Goal: Task Accomplishment & Management: Manage account settings

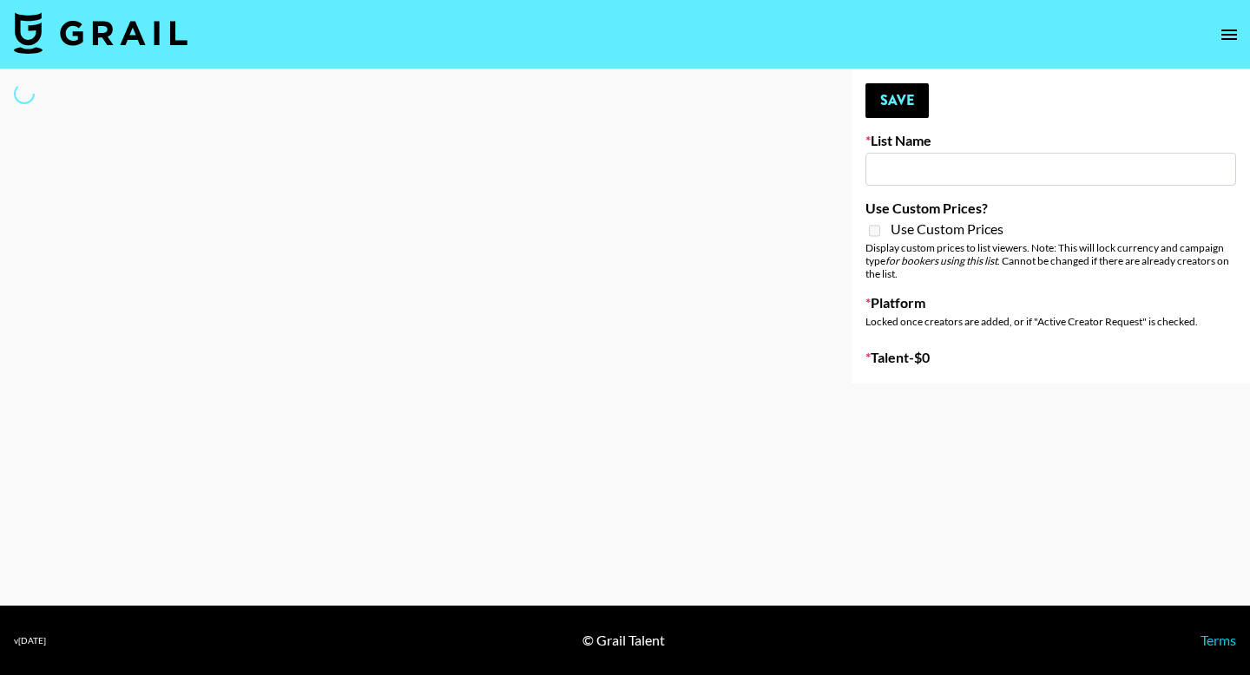
select select "Song"
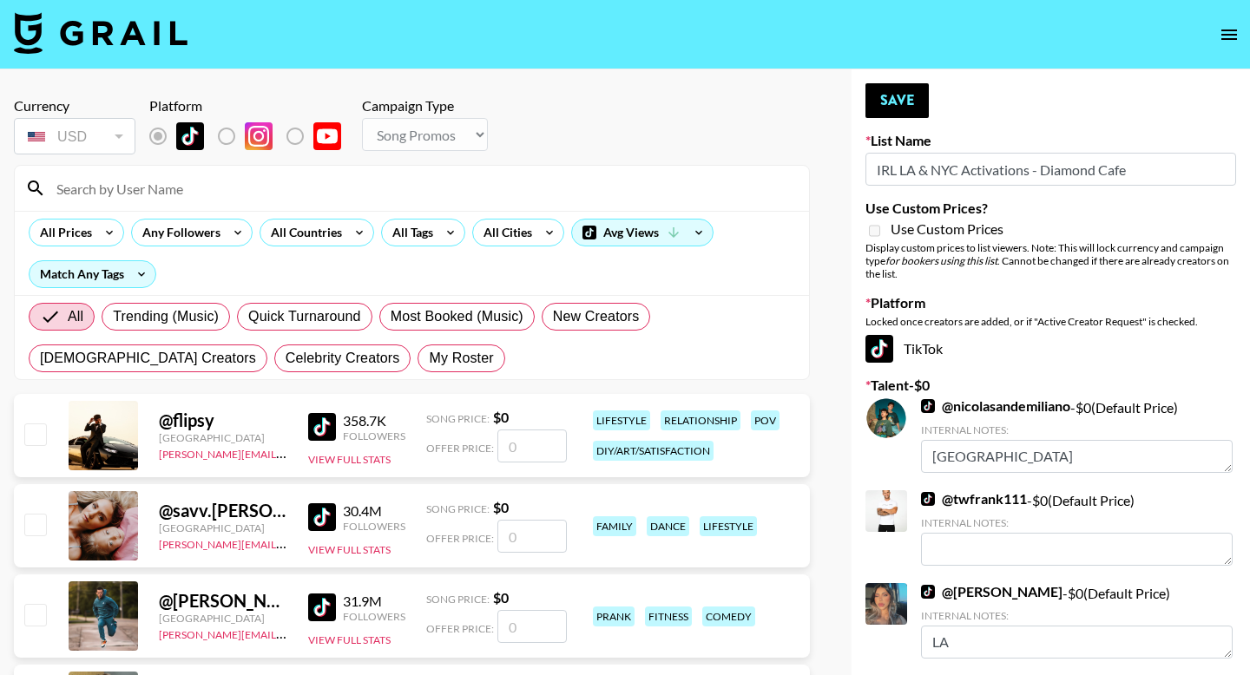
type input "IRL LA & NYC Activations - Diamond Cafe"
click at [429, 356] on span "My Roster" at bounding box center [461, 358] width 64 height 21
click at [429, 358] on input "My Roster" at bounding box center [429, 358] width 0 height 0
radio input "true"
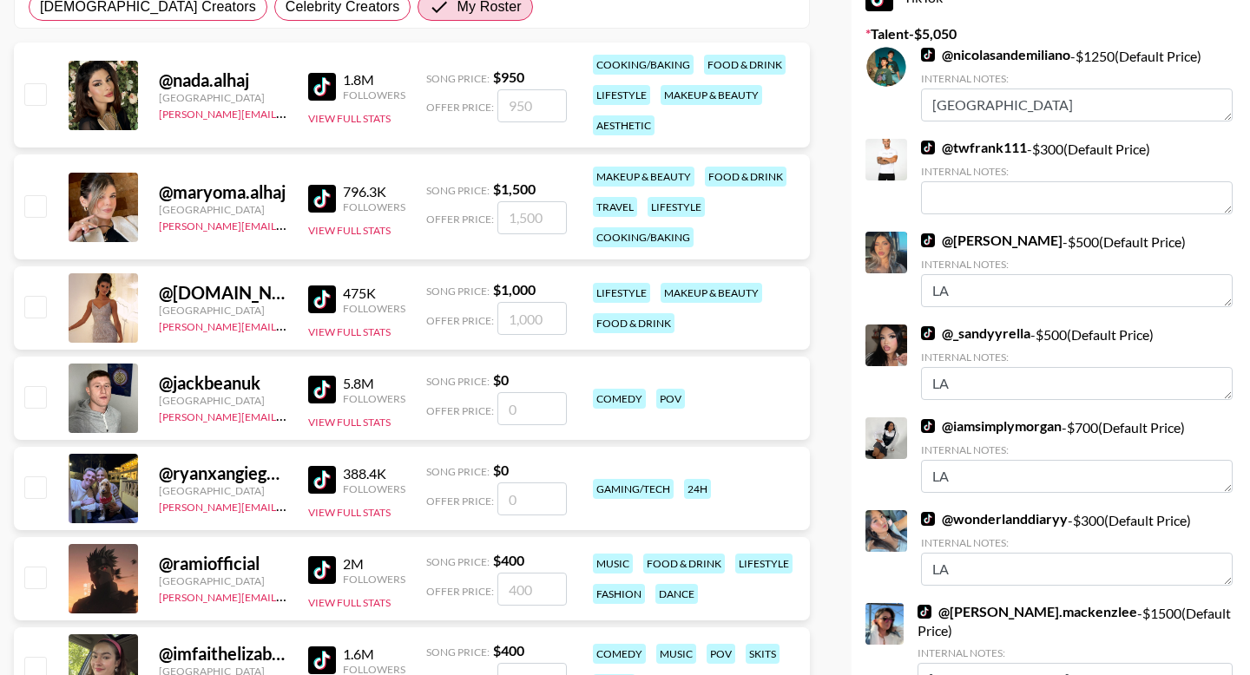
scroll to position [583, 0]
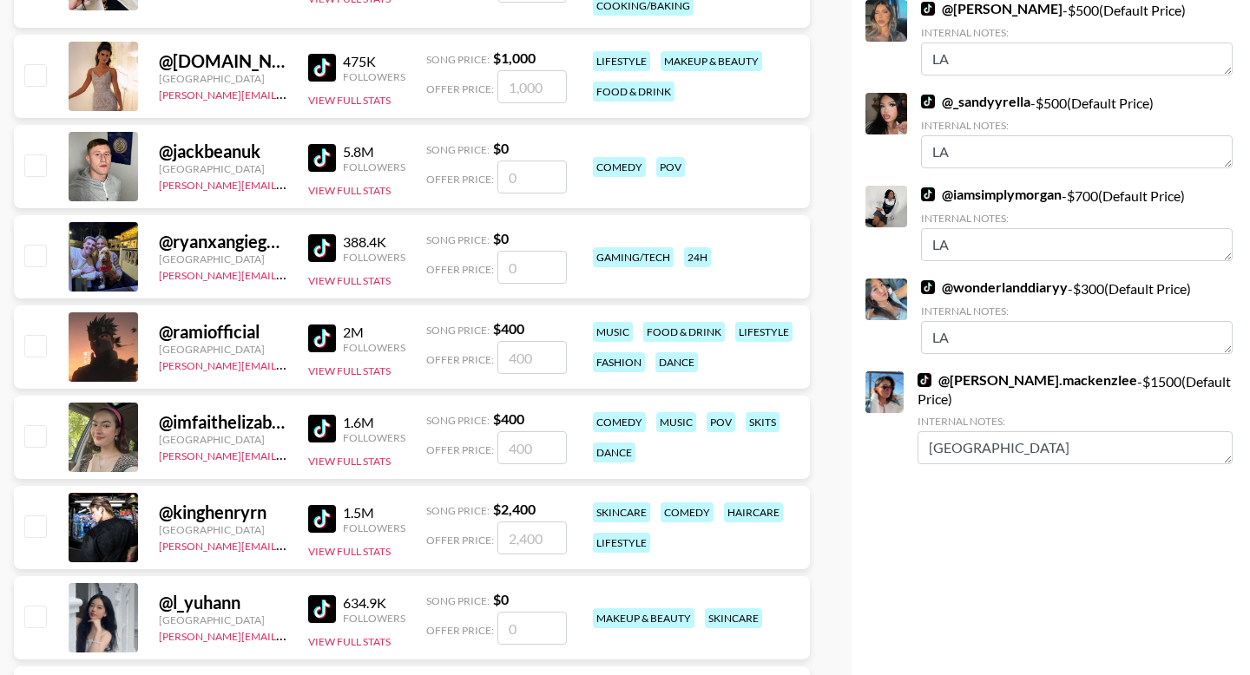
click at [32, 352] on input "checkbox" at bounding box center [34, 345] width 21 height 21
checkbox input "true"
type input "400"
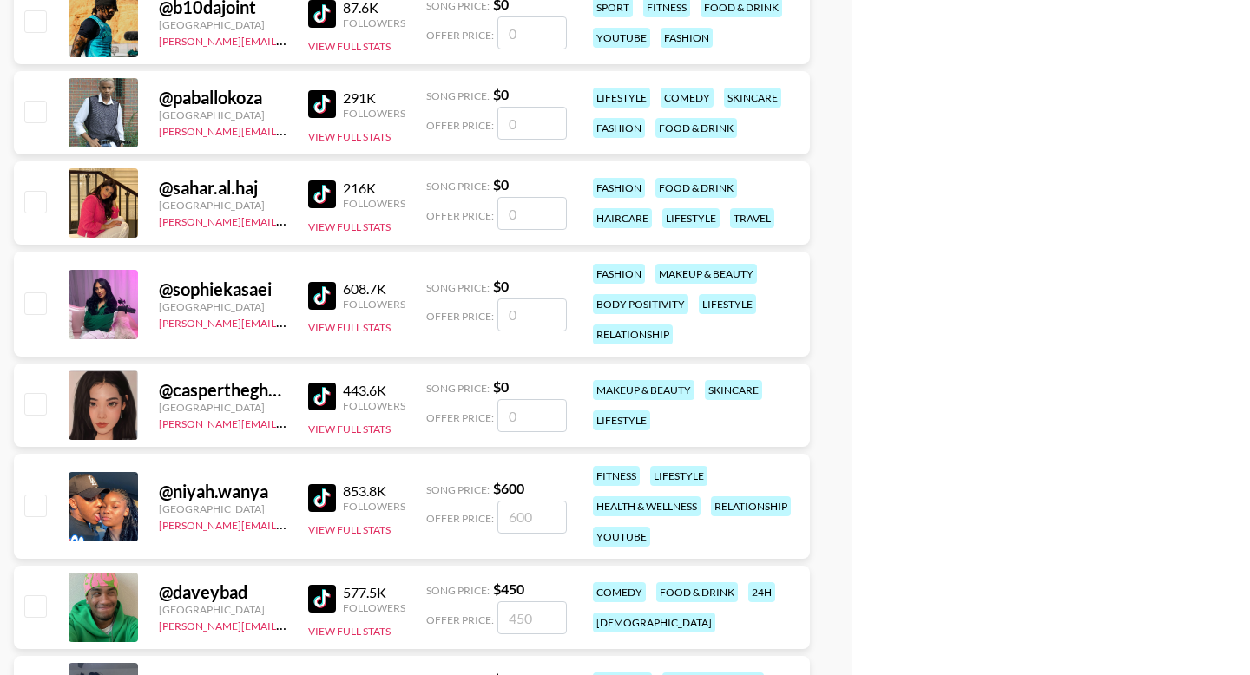
scroll to position [2157, 0]
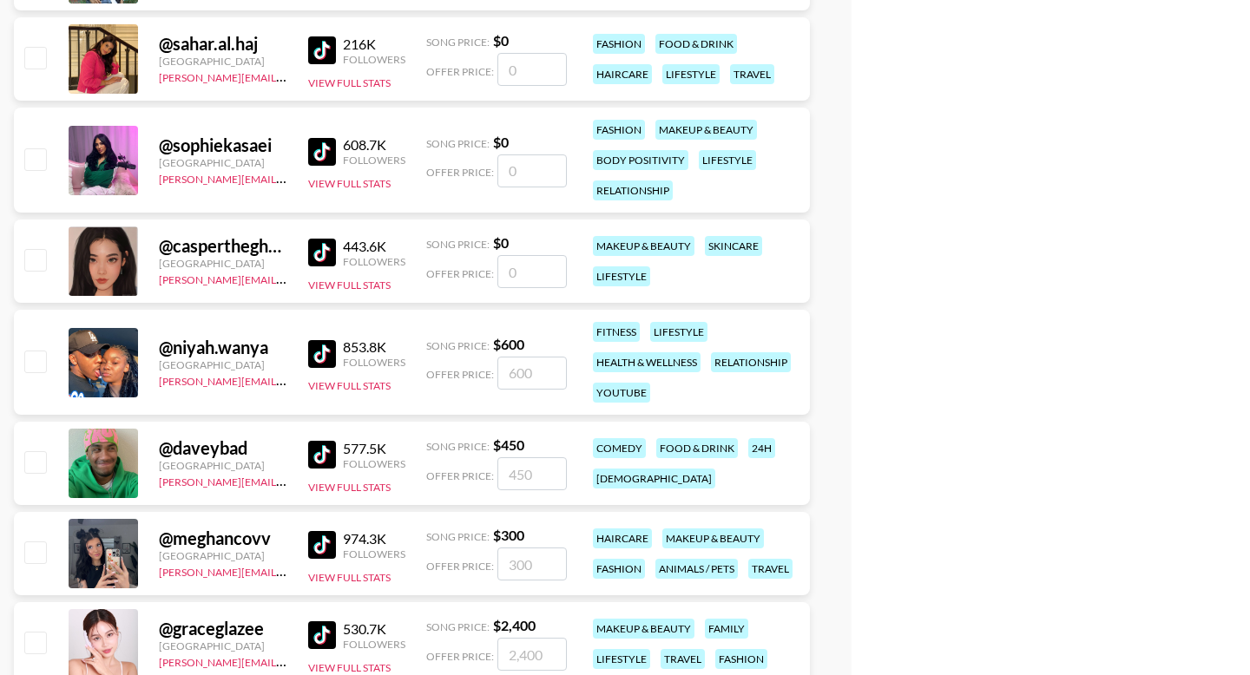
click at [36, 360] on input "checkbox" at bounding box center [34, 361] width 21 height 21
checkbox input "true"
type input "600"
click at [38, 463] on input "checkbox" at bounding box center [34, 461] width 21 height 21
checkbox input "true"
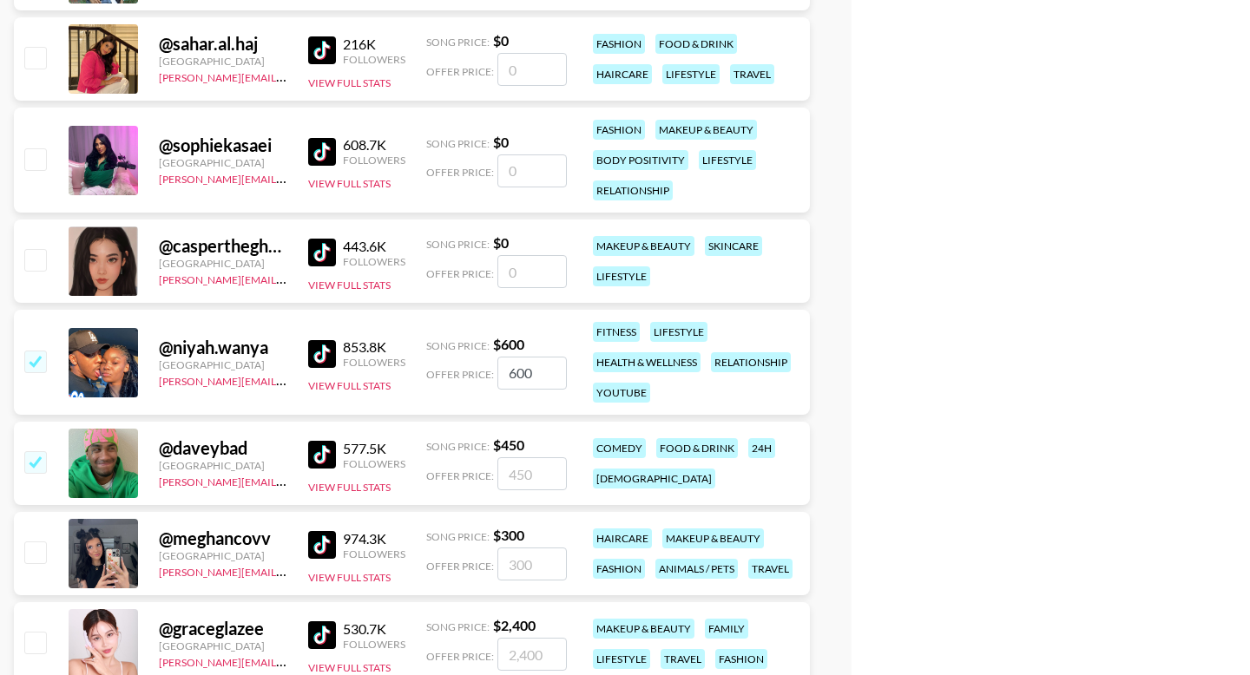
type input "450"
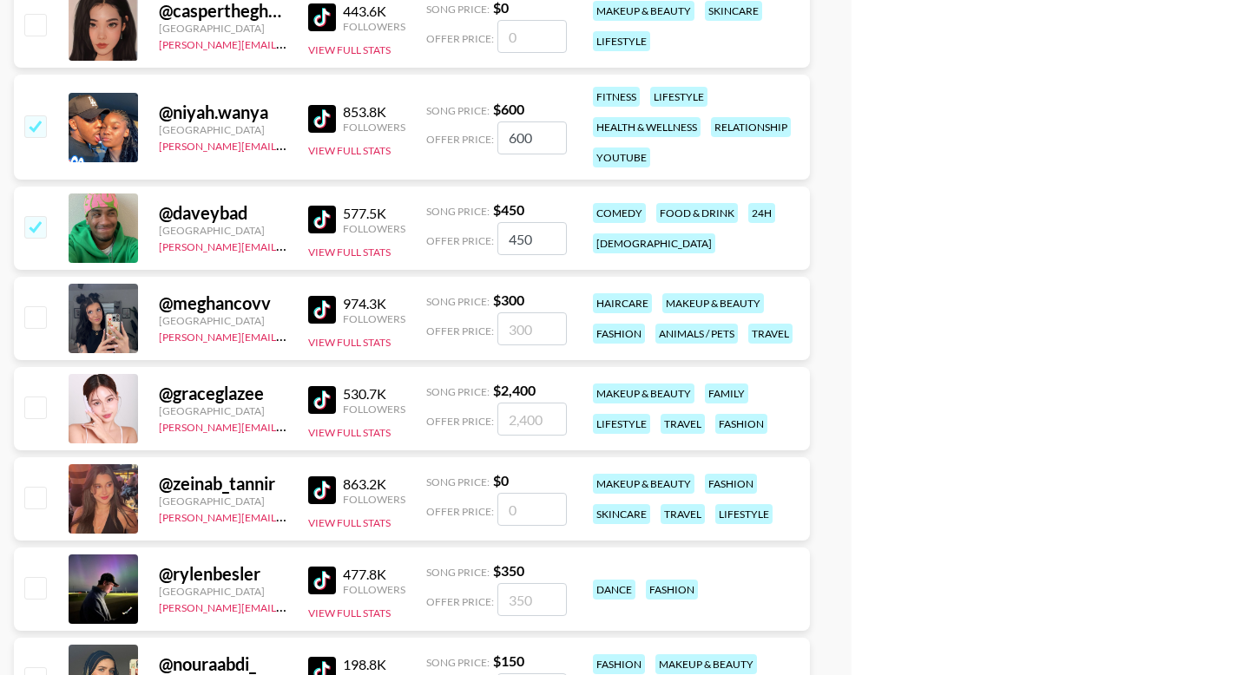
click at [41, 124] on input "checkbox" at bounding box center [34, 125] width 21 height 21
checkbox input "false"
click at [37, 125] on input "checkbox" at bounding box center [34, 125] width 21 height 21
checkbox input "true"
type input "600"
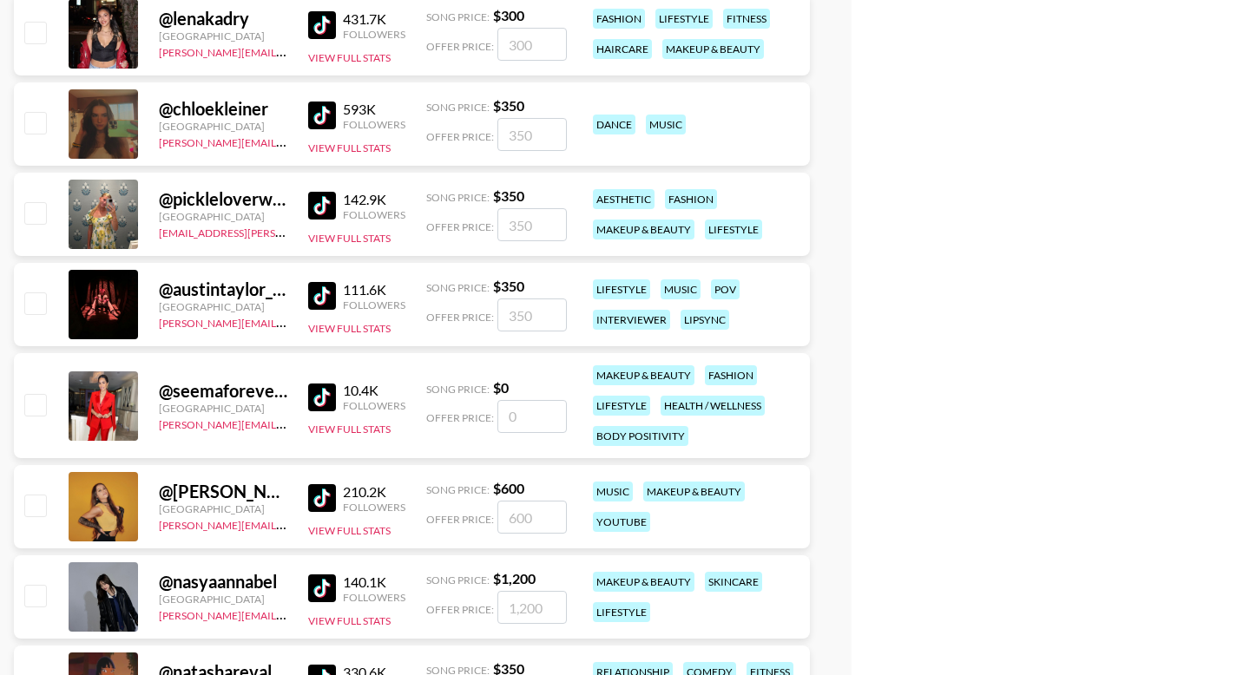
scroll to position [4178, 0]
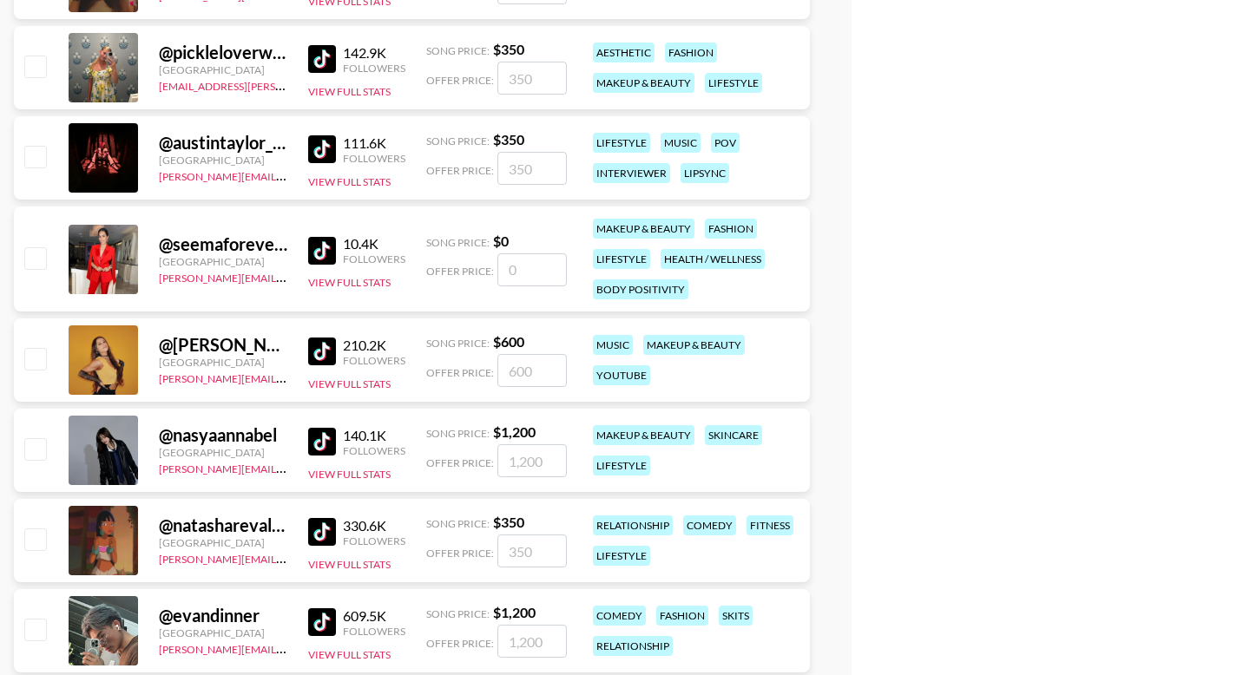
click at [37, 158] on input "checkbox" at bounding box center [34, 156] width 21 height 21
checkbox input "true"
type input "350"
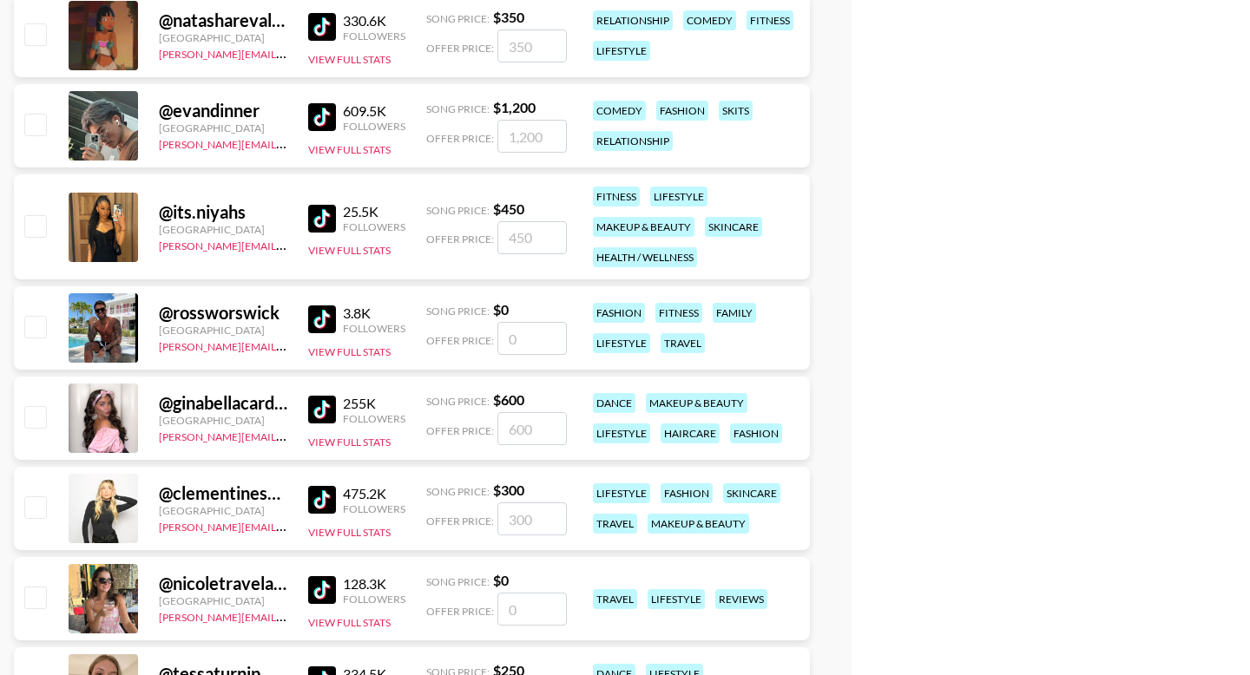
scroll to position [5053, 0]
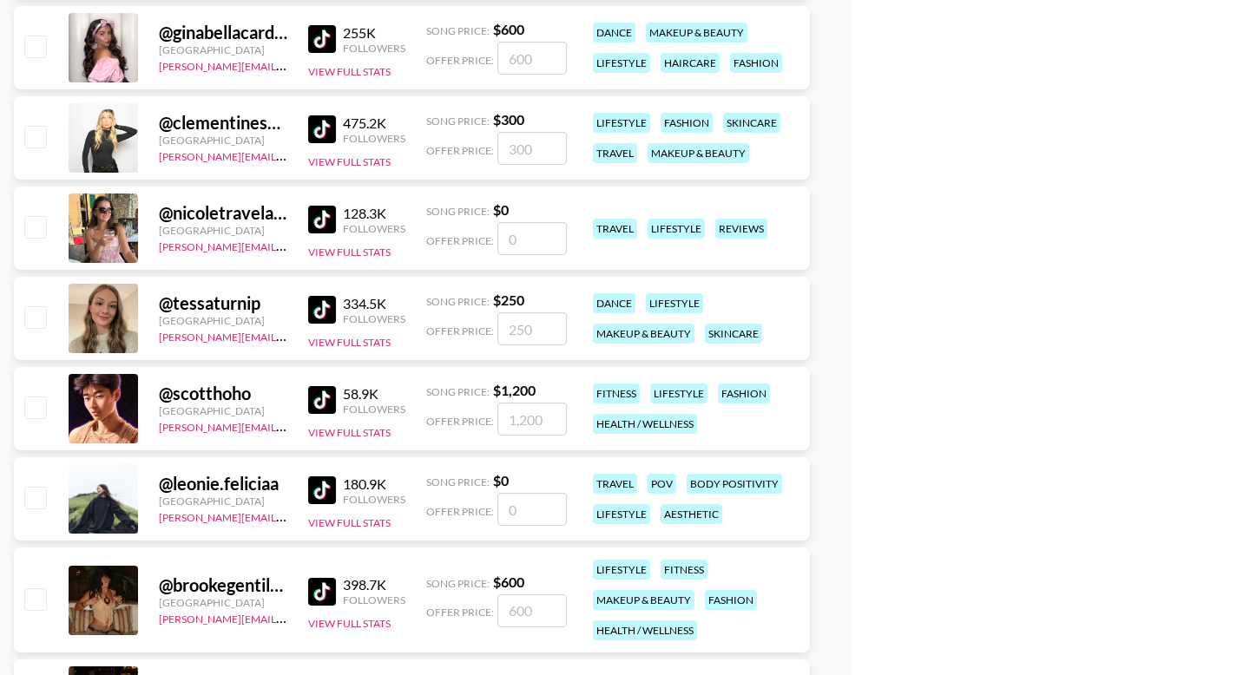
click at [38, 53] on input "checkbox" at bounding box center [34, 46] width 21 height 21
checkbox input "true"
type input "600"
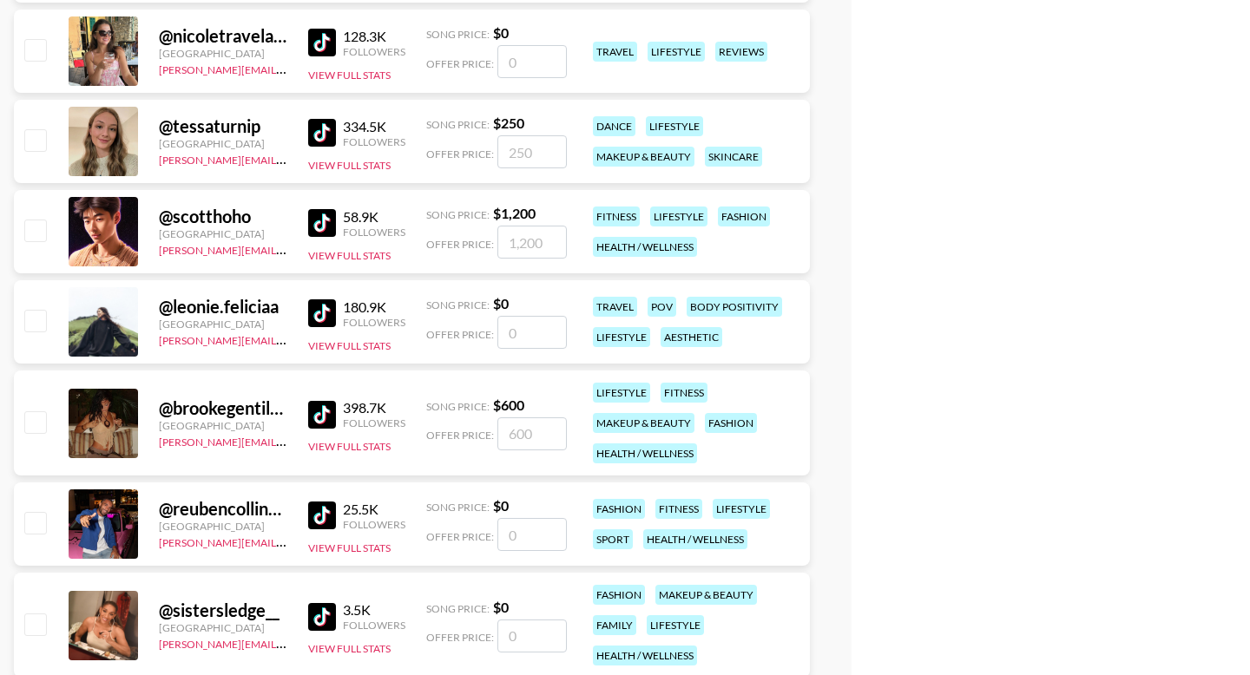
scroll to position [5264, 0]
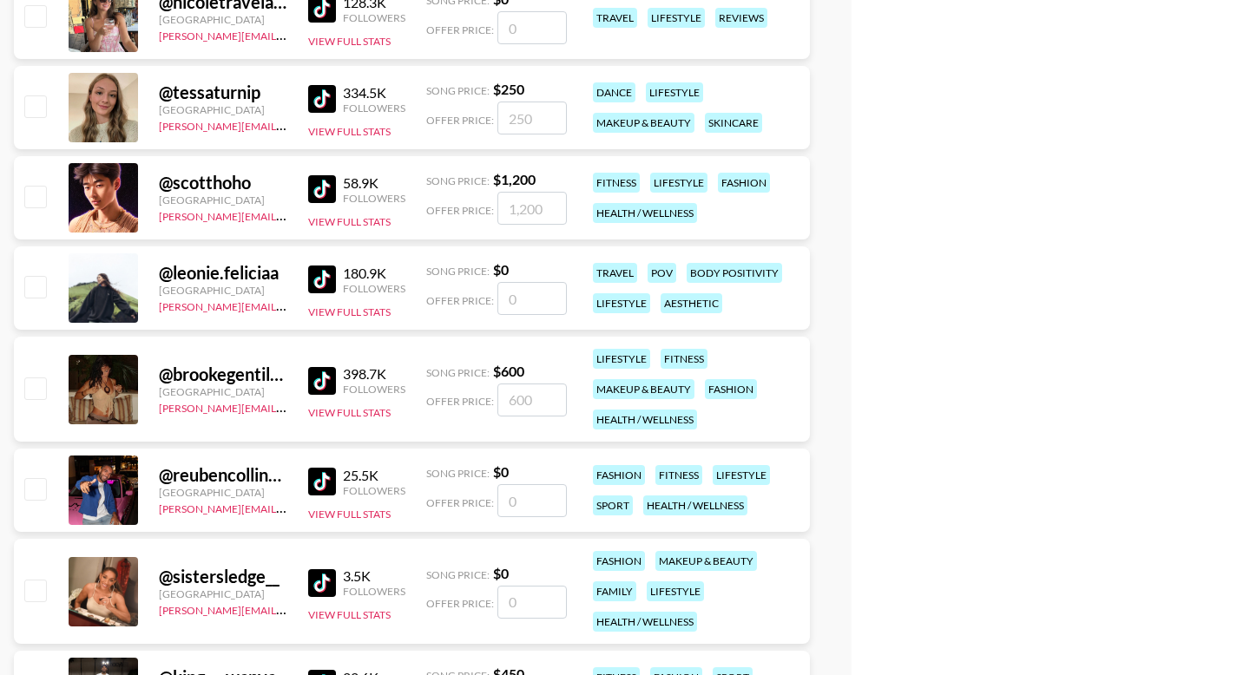
click at [30, 386] on input "checkbox" at bounding box center [34, 388] width 21 height 21
checkbox input "true"
type input "600"
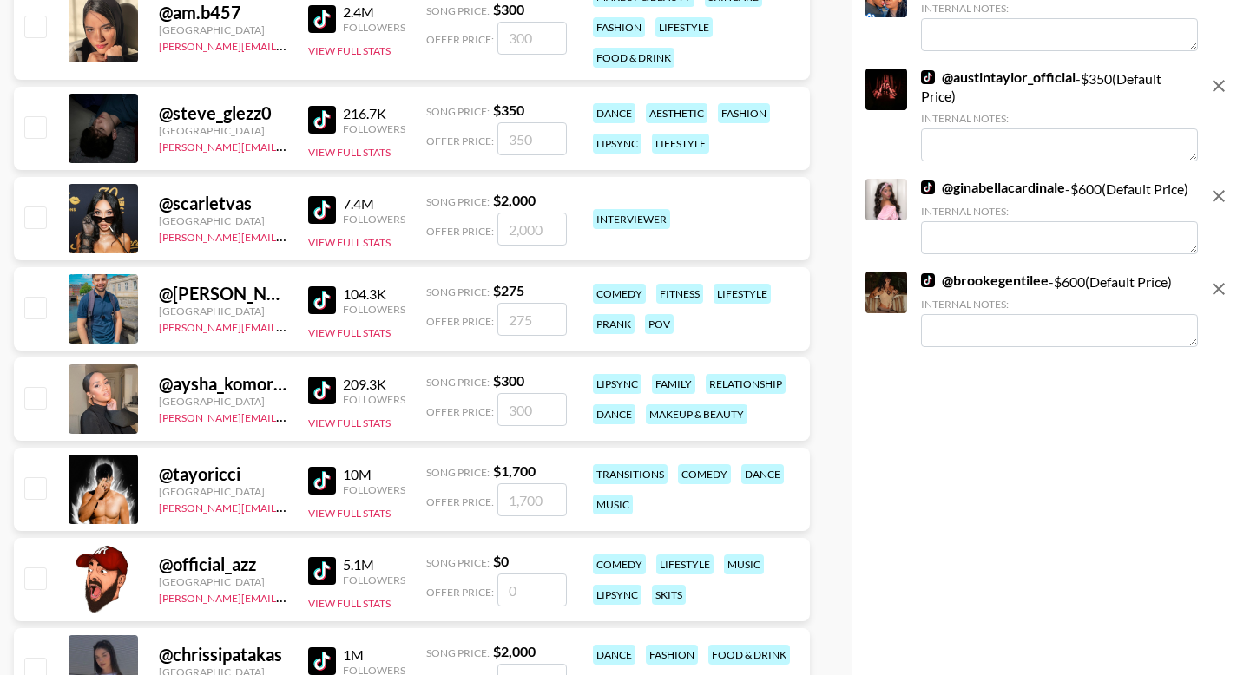
scroll to position [0, 0]
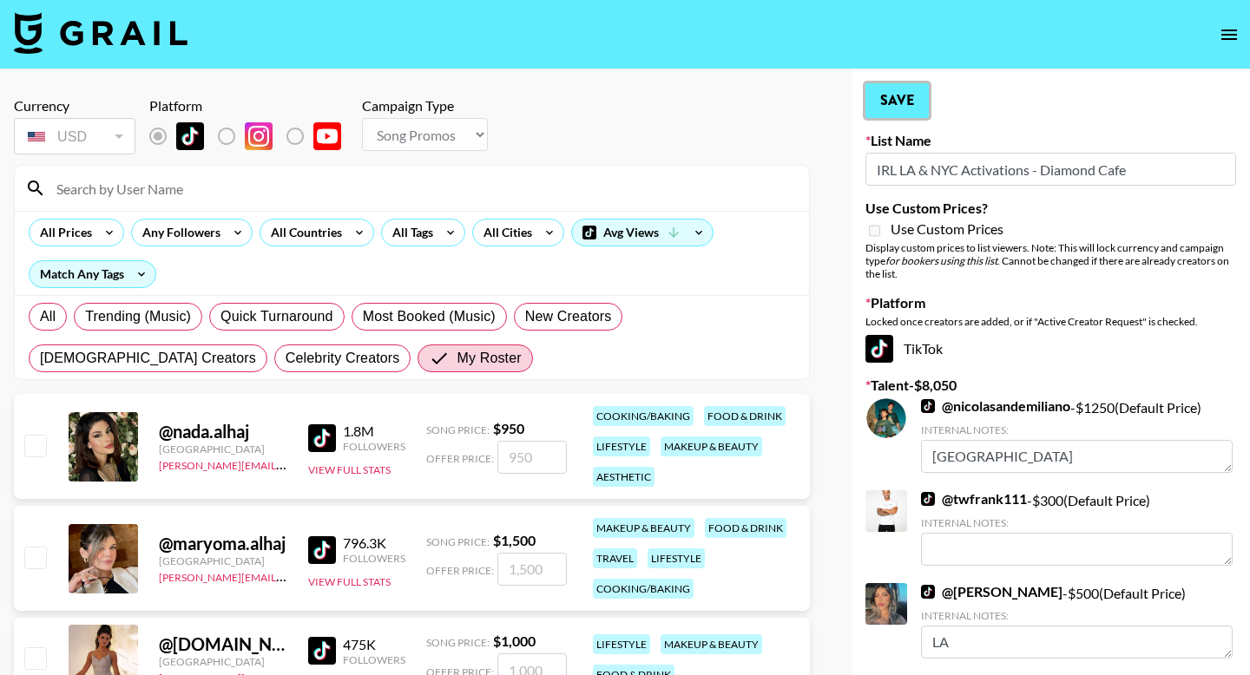
click at [907, 105] on button "Save" at bounding box center [896, 100] width 63 height 35
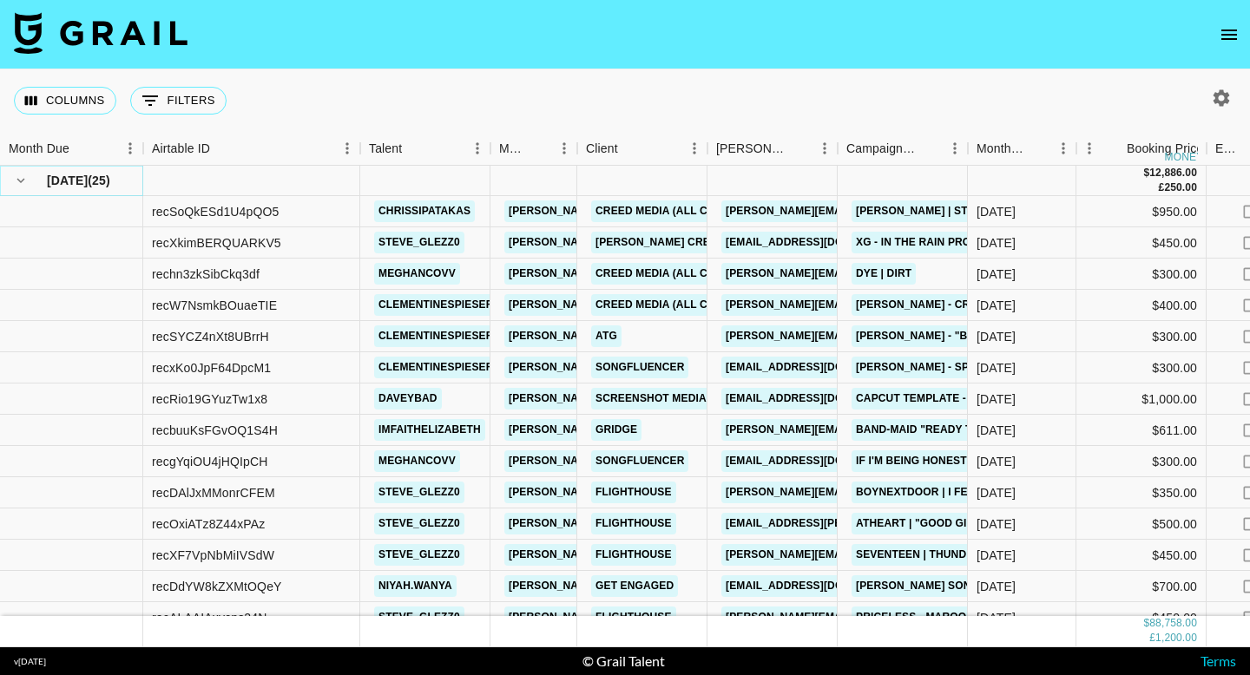
click at [22, 184] on icon "hide children" at bounding box center [21, 181] width 16 height 16
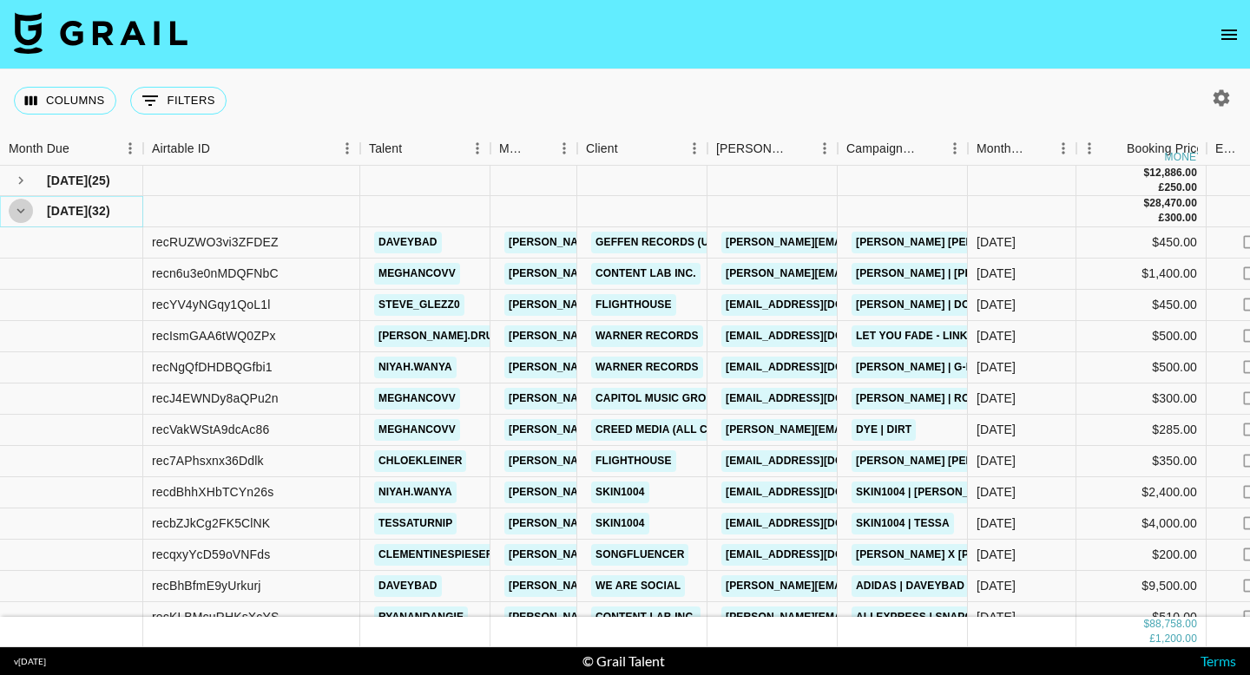
click at [23, 213] on icon "hide children" at bounding box center [21, 211] width 16 height 16
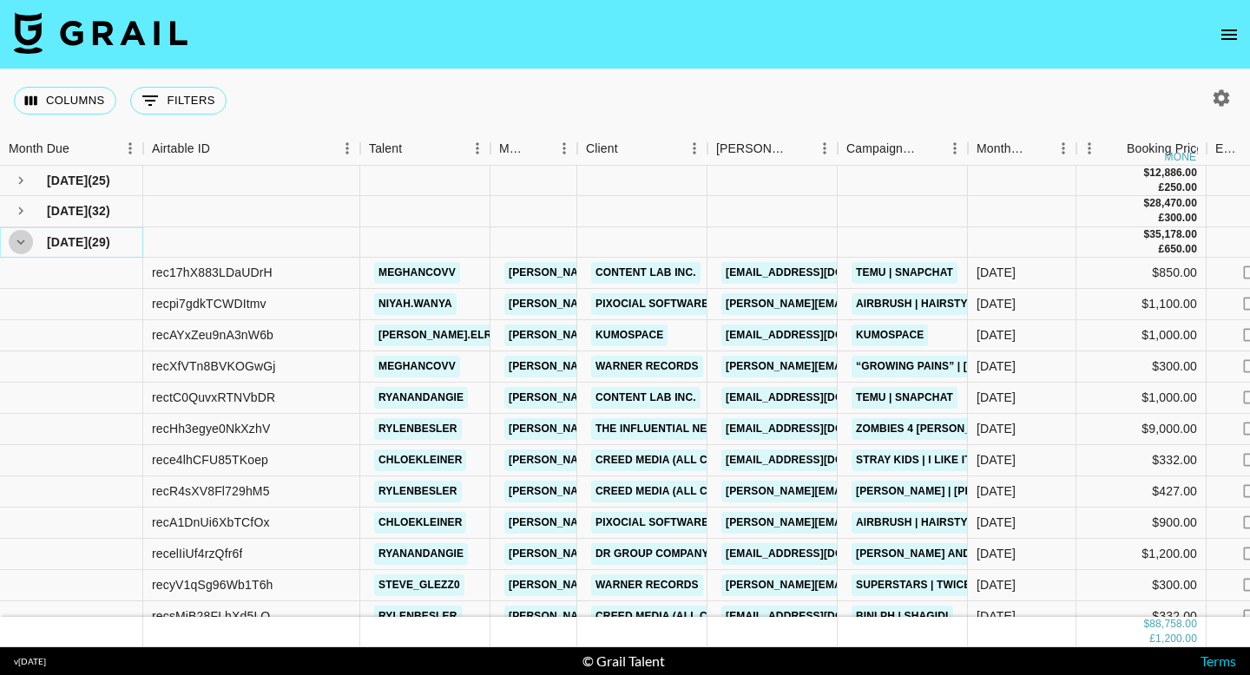
click at [22, 247] on icon "hide children" at bounding box center [21, 242] width 16 height 16
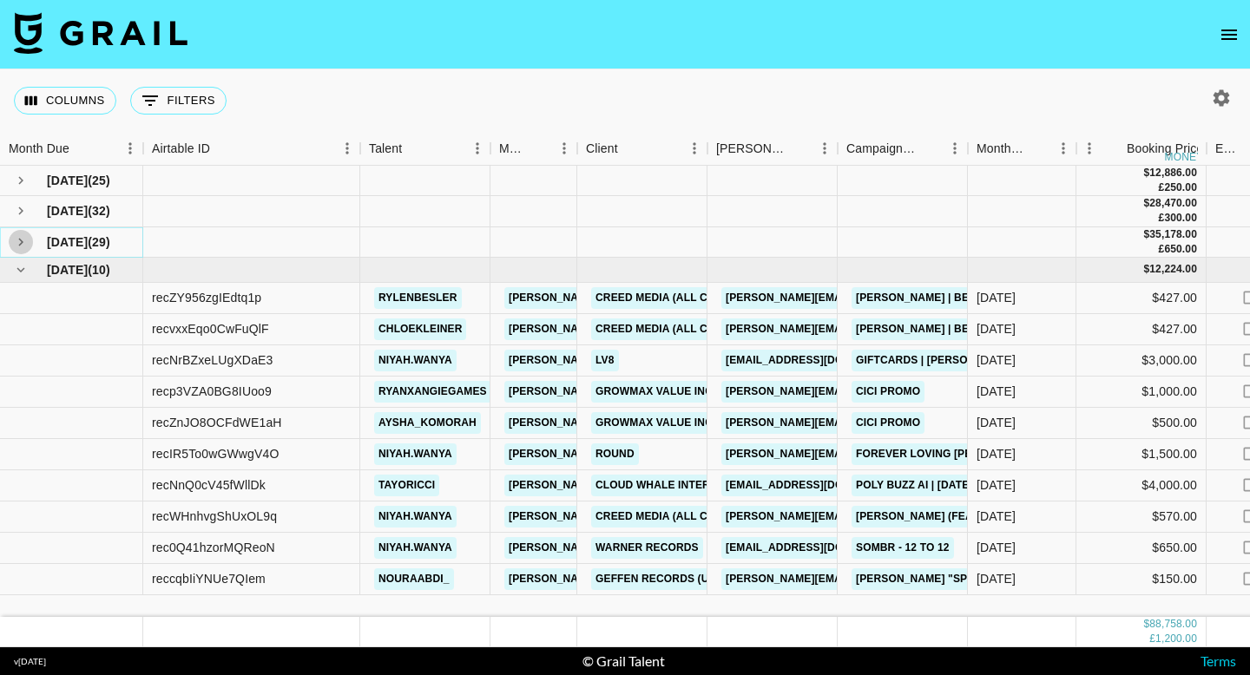
click at [20, 240] on icon "see children" at bounding box center [20, 242] width 5 height 8
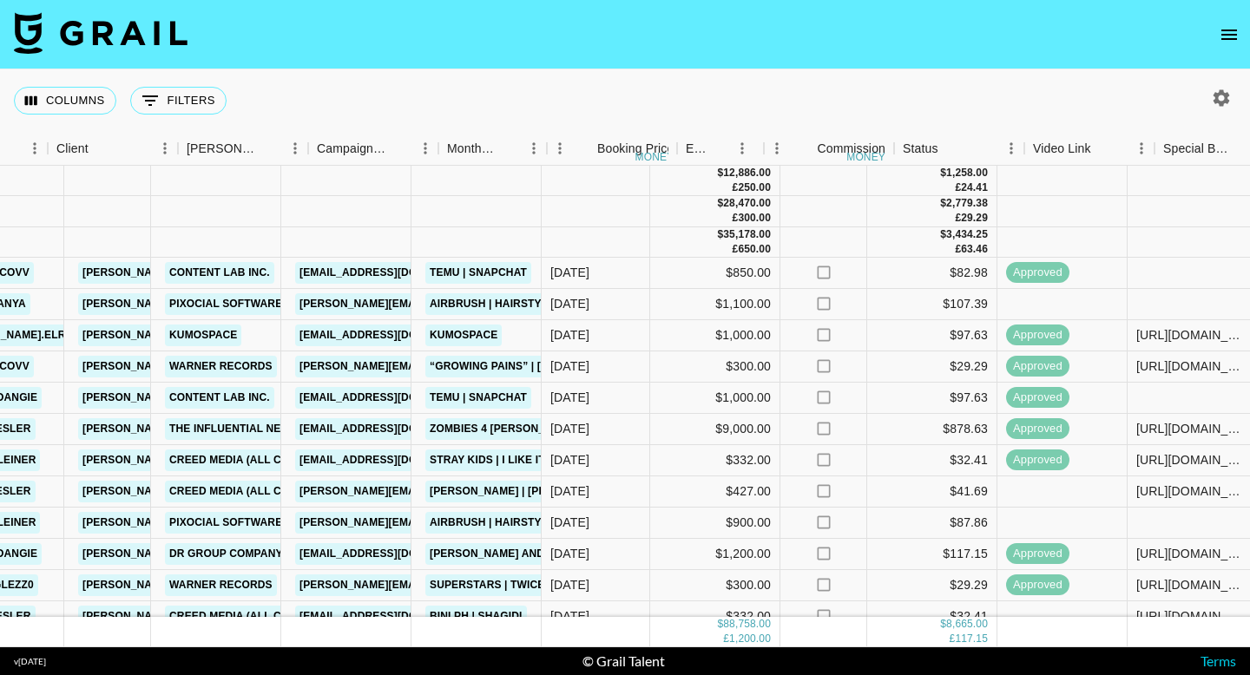
scroll to position [0, 414]
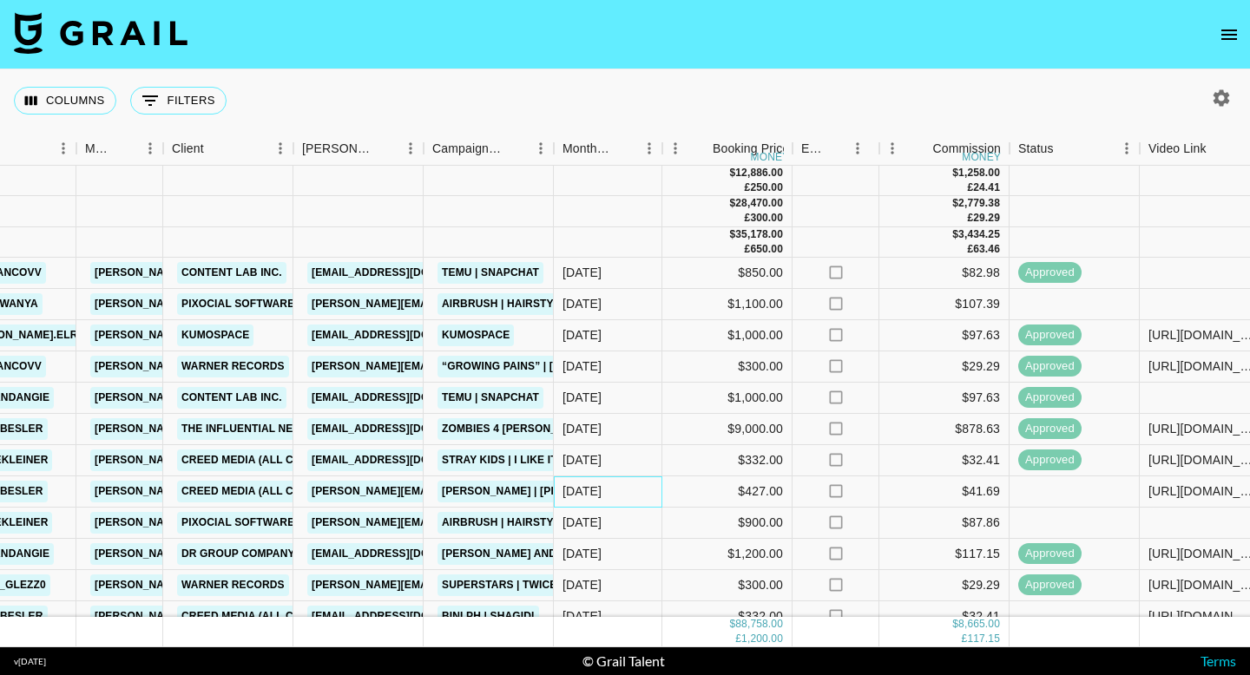
click at [589, 492] on div "Jul '25" at bounding box center [581, 491] width 39 height 17
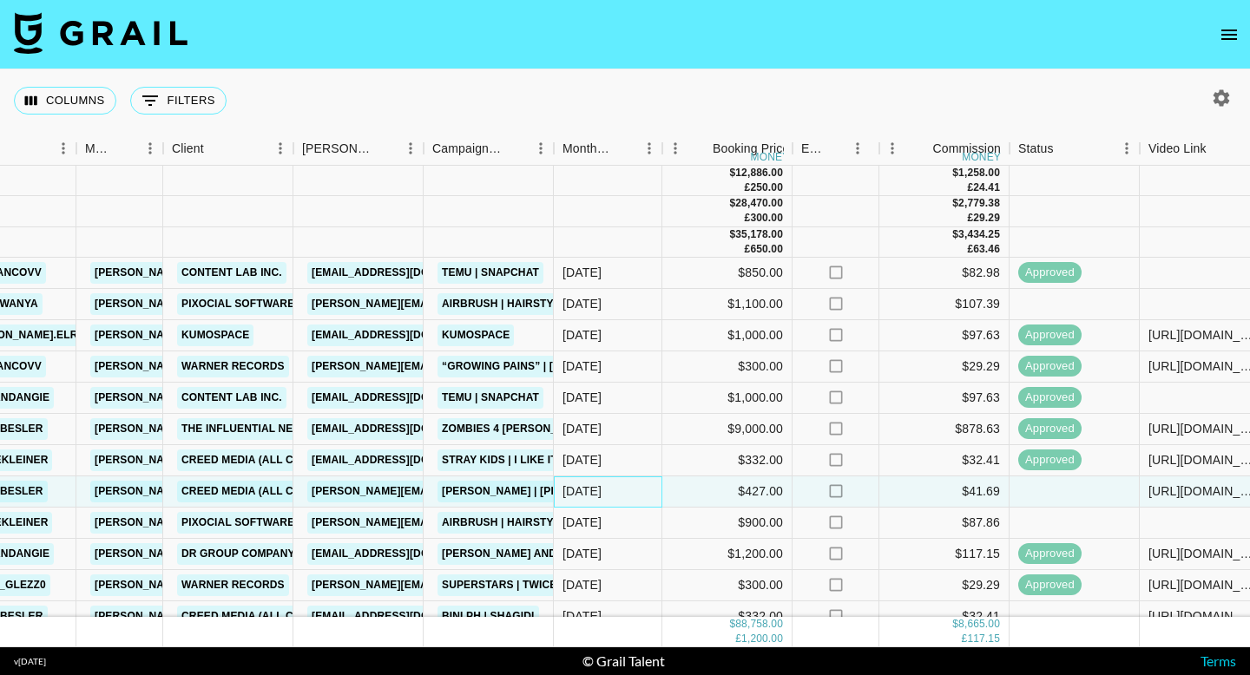
click at [589, 492] on div "Jul '25" at bounding box center [581, 491] width 39 height 17
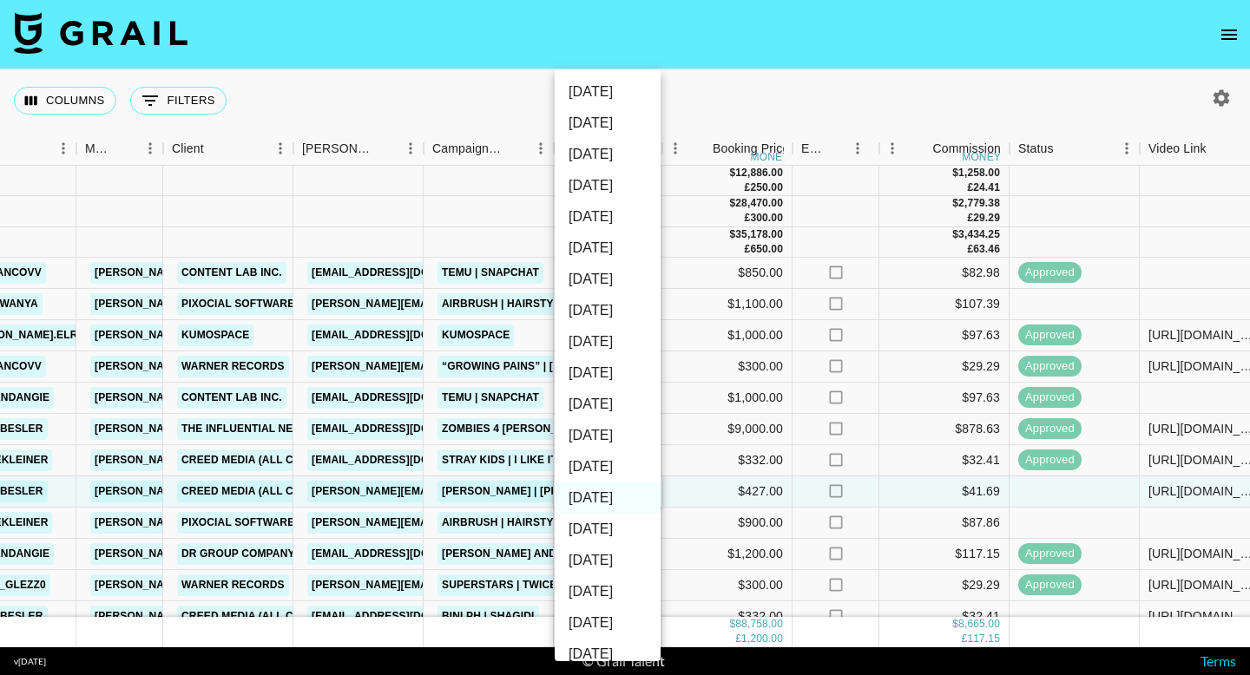
click at [602, 465] on li "Aug '25" at bounding box center [608, 466] width 106 height 31
type input "Aug '25"
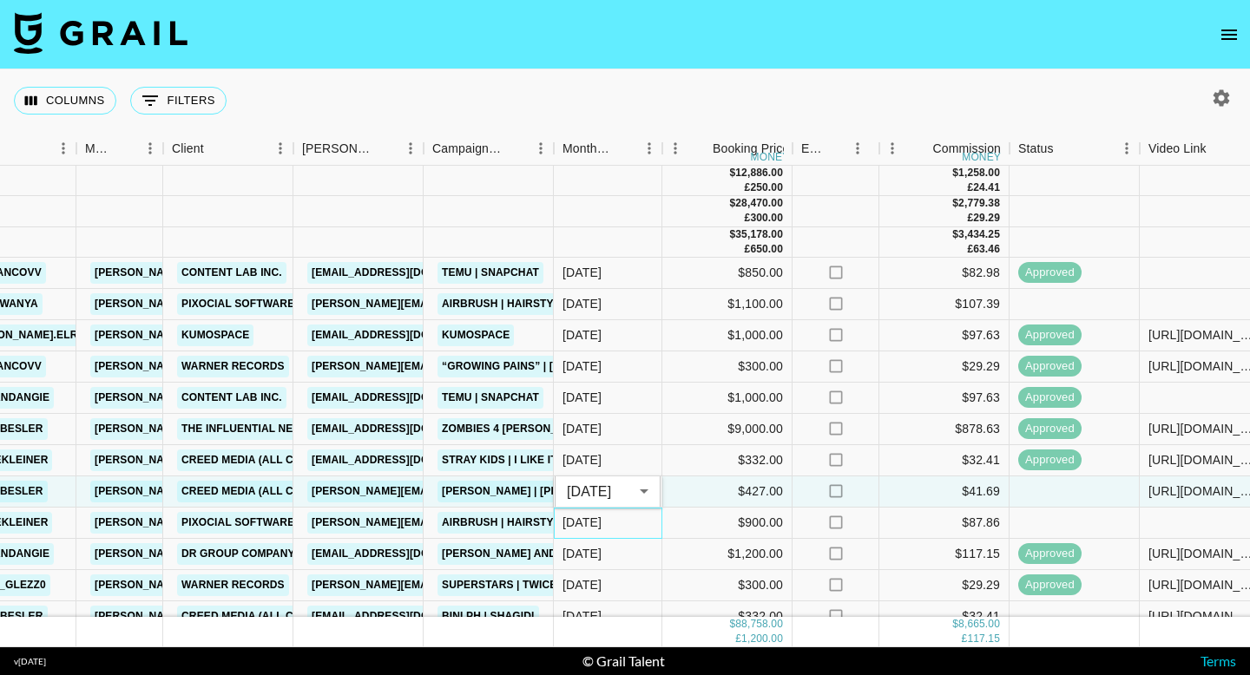
click at [593, 523] on div "Jul '25" at bounding box center [581, 522] width 39 height 17
click at [595, 545] on div "Jul '25" at bounding box center [581, 553] width 39 height 17
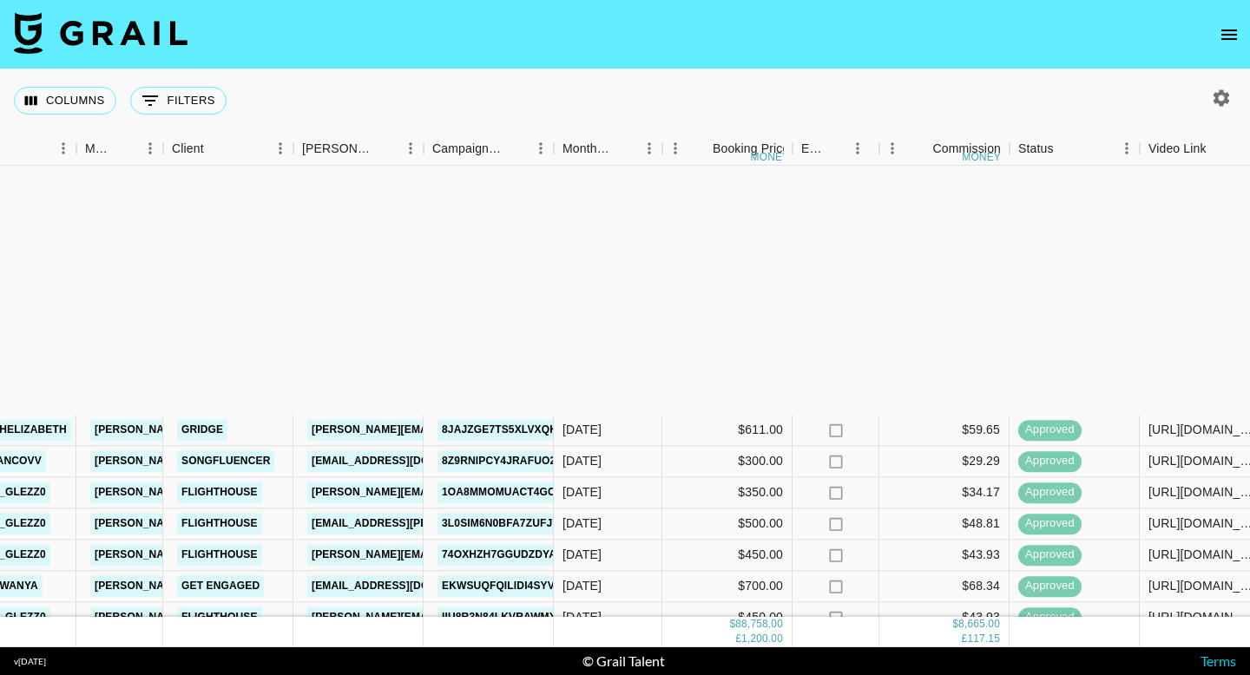
scroll to position [329, 414]
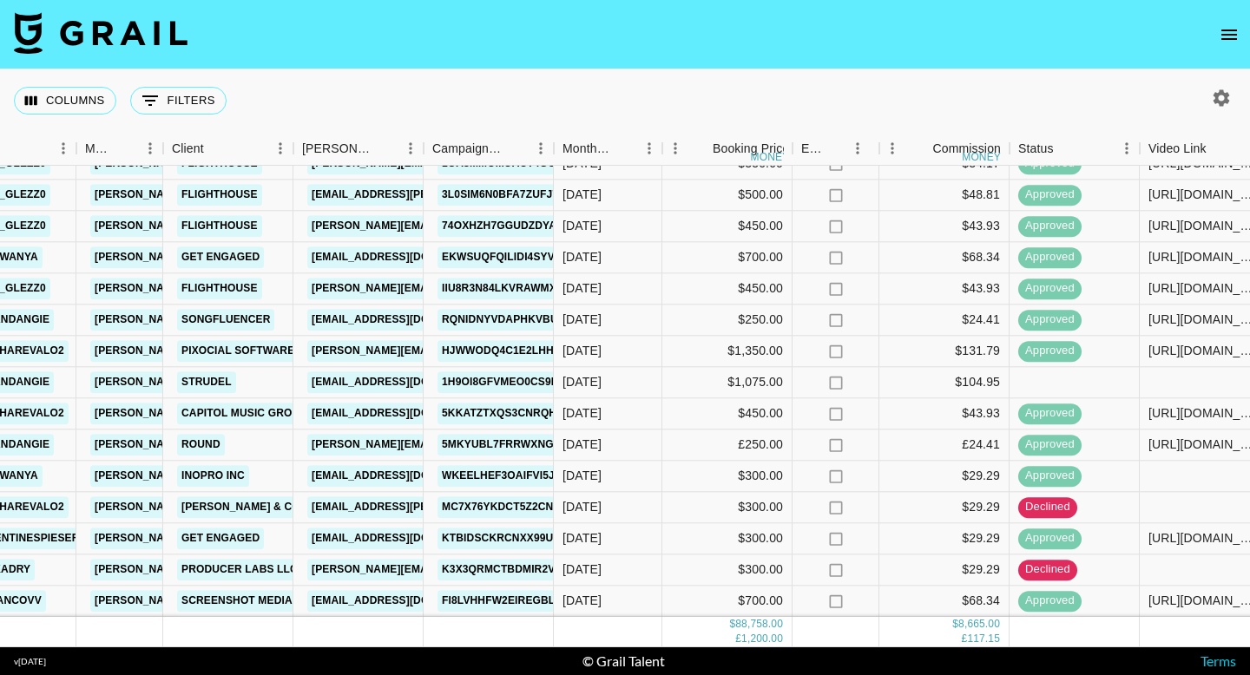
click at [1224, 95] on icon "button" at bounding box center [1221, 97] width 16 height 16
select select "May '25"
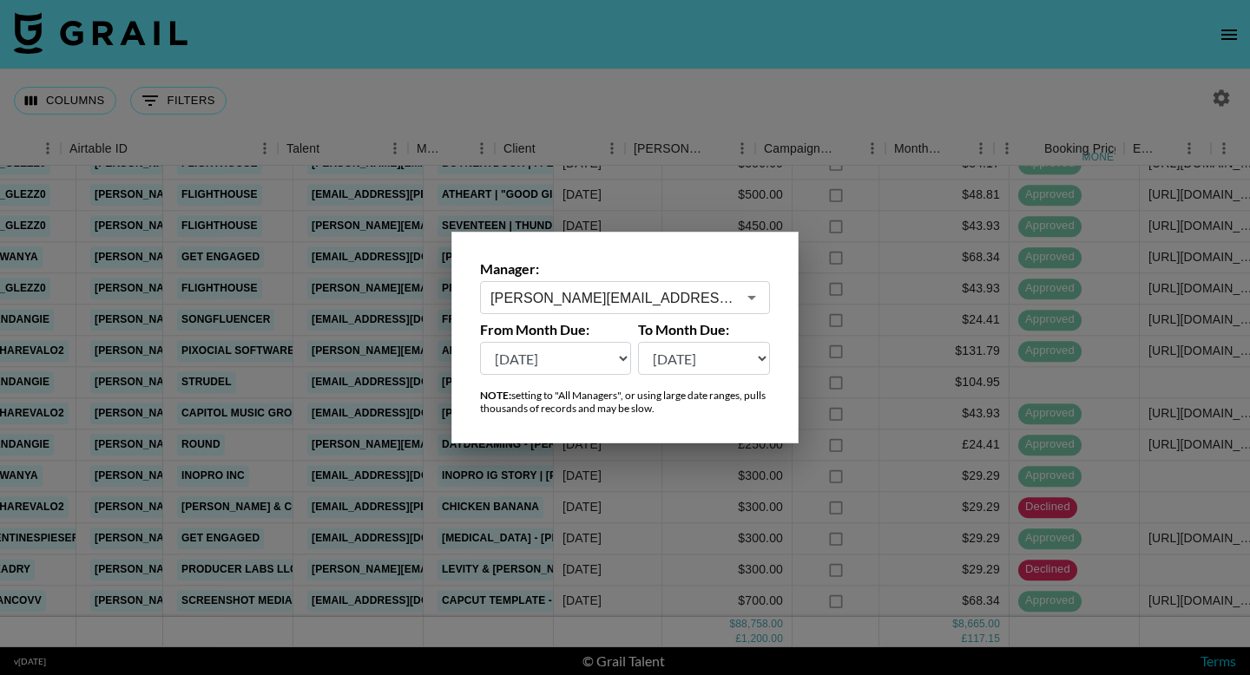
type input "joseph@grail-talent.com"
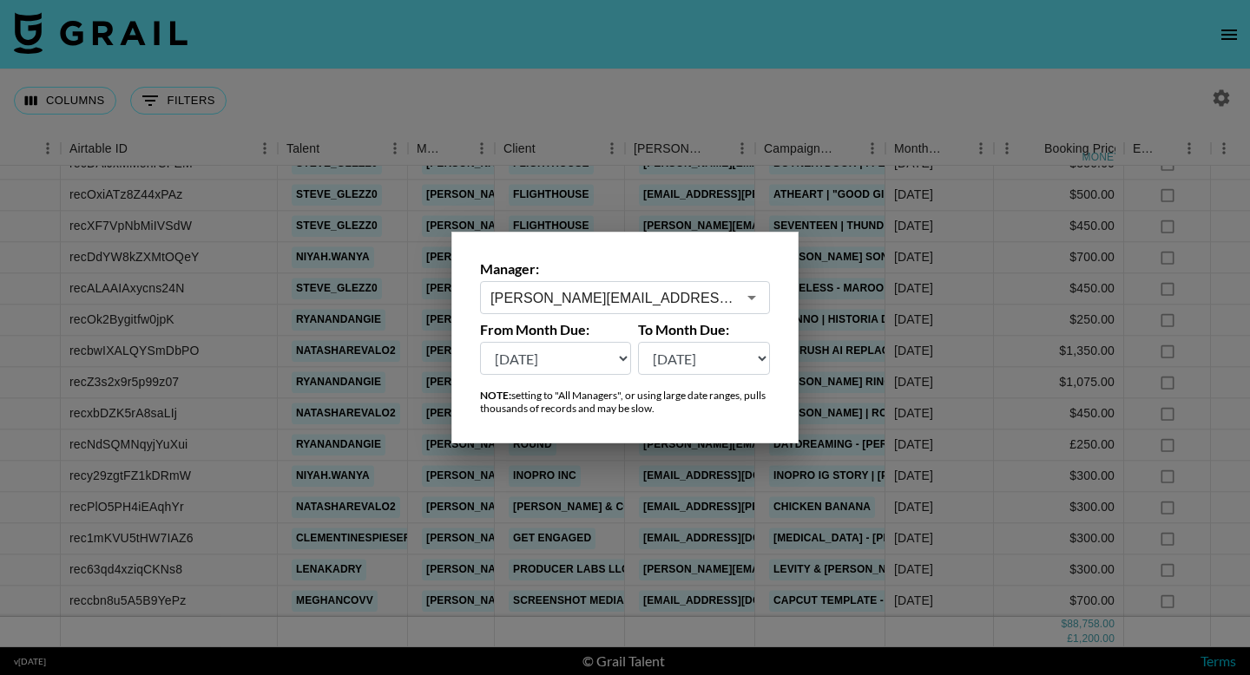
click at [536, 357] on select "Aug '26 Jul '26 Jun '26 May '26 Apr '26 Mar '26 Feb '26 Jan '26 Dec '25 Nov '25…" at bounding box center [555, 358] width 151 height 33
select select "Jul '25"
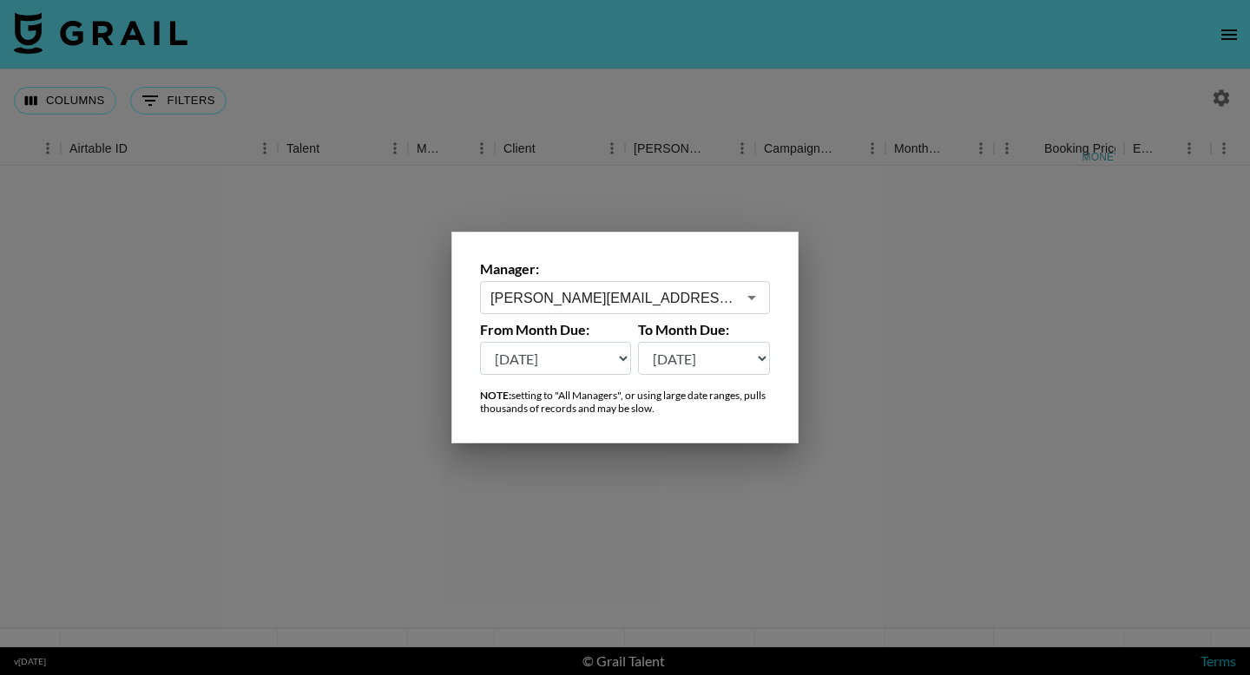
scroll to position [0, 82]
click at [685, 32] on div at bounding box center [625, 337] width 1250 height 675
click at [654, 50] on nav at bounding box center [625, 34] width 1250 height 69
click at [674, 54] on nav at bounding box center [625, 34] width 1250 height 69
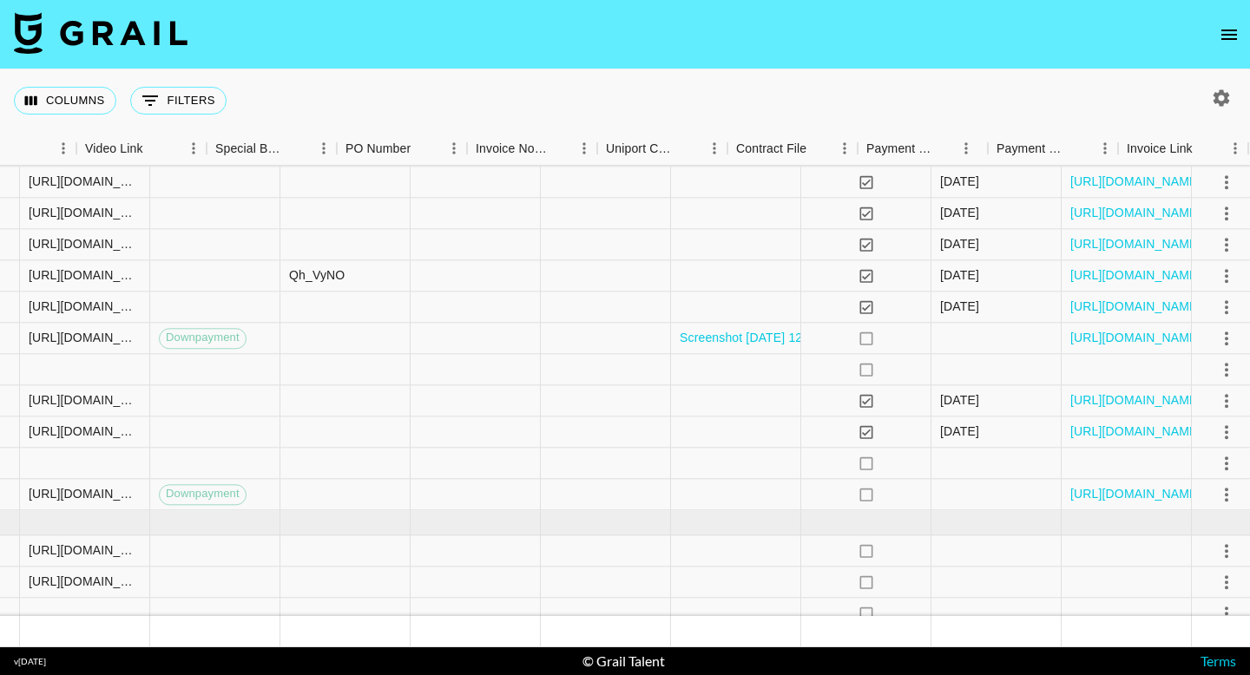
scroll to position [561, 1545]
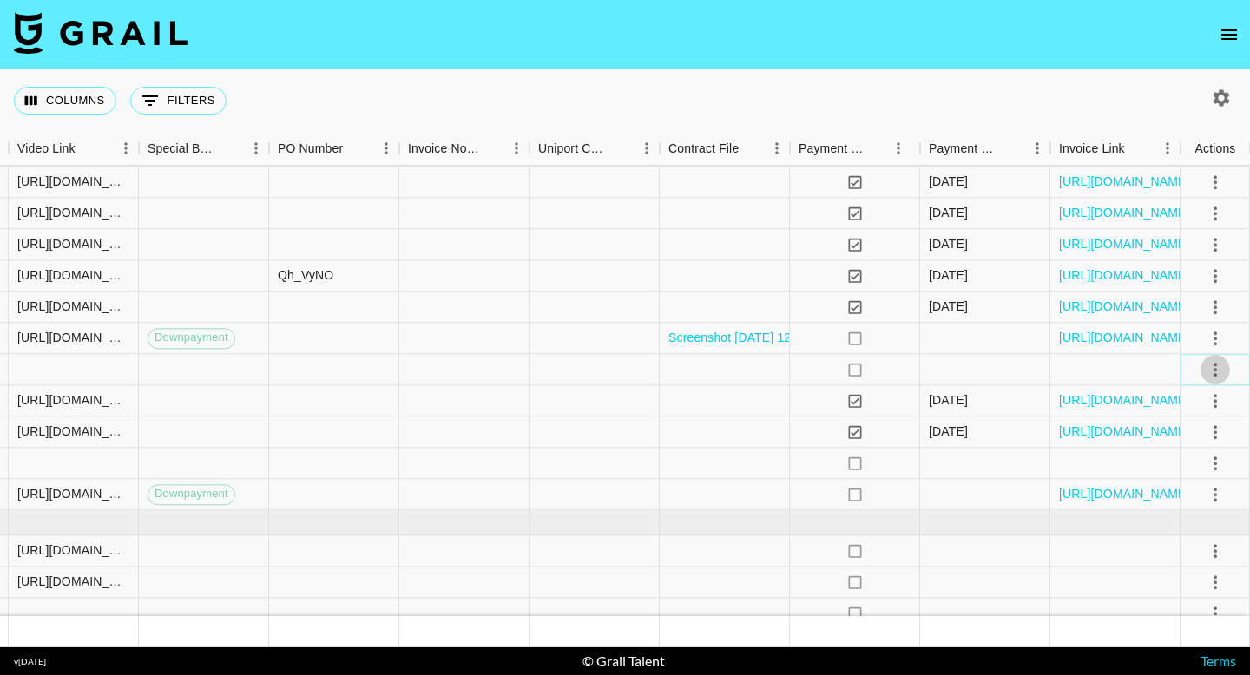
click at [1215, 370] on icon "select merge strategy" at bounding box center [1214, 370] width 3 height 14
click at [1183, 442] on li "Decline" at bounding box center [1193, 438] width 113 height 31
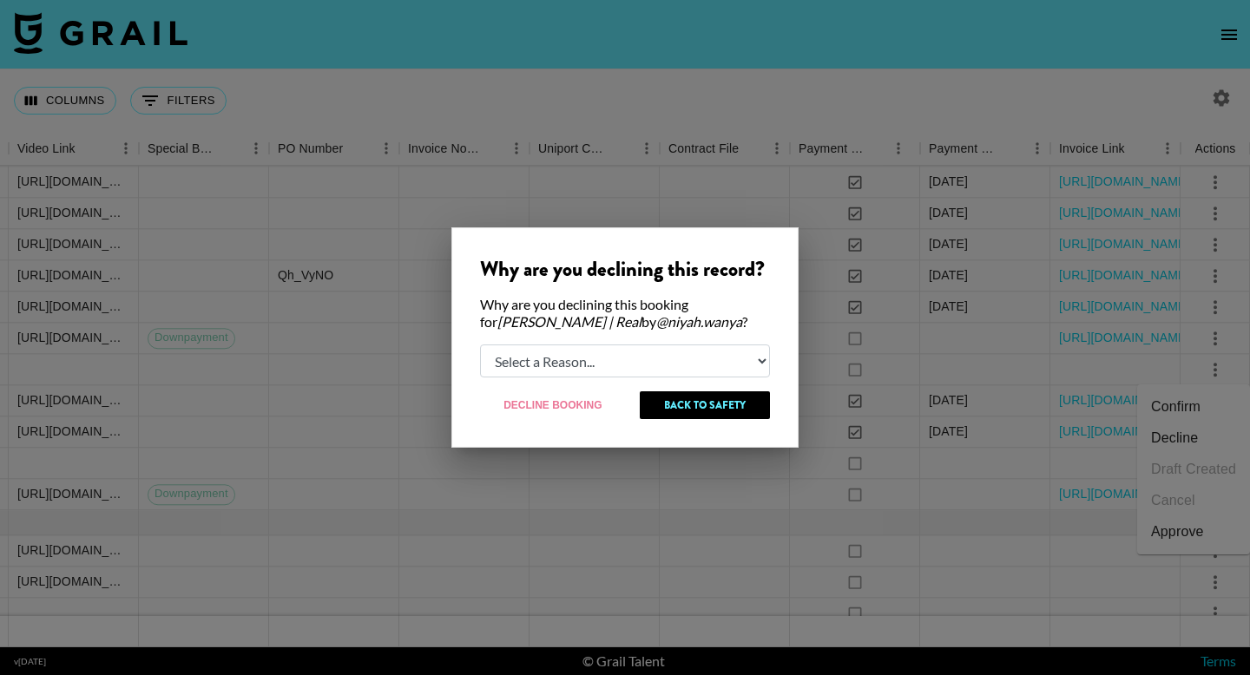
click at [624, 362] on select "Select a Reason... Relogging this deal due to a data issue The booker cancelled…" at bounding box center [625, 361] width 290 height 33
select select "booker_cancel"
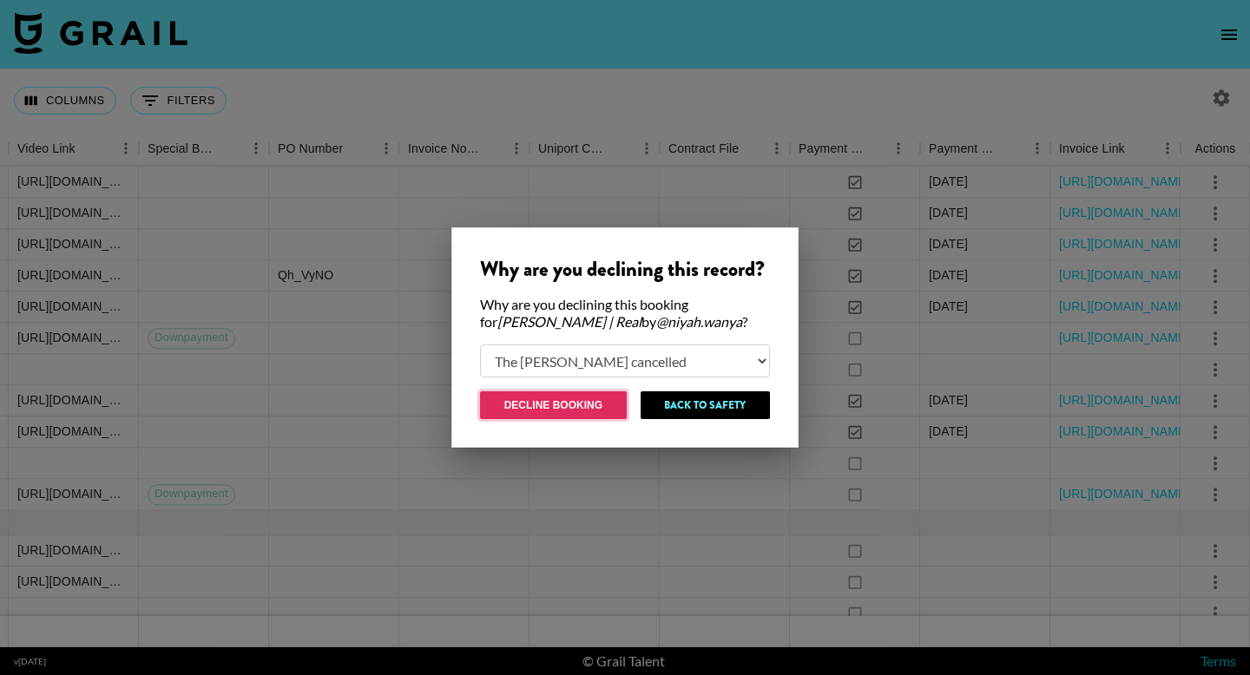
click at [552, 409] on button "Decline Booking" at bounding box center [553, 405] width 147 height 28
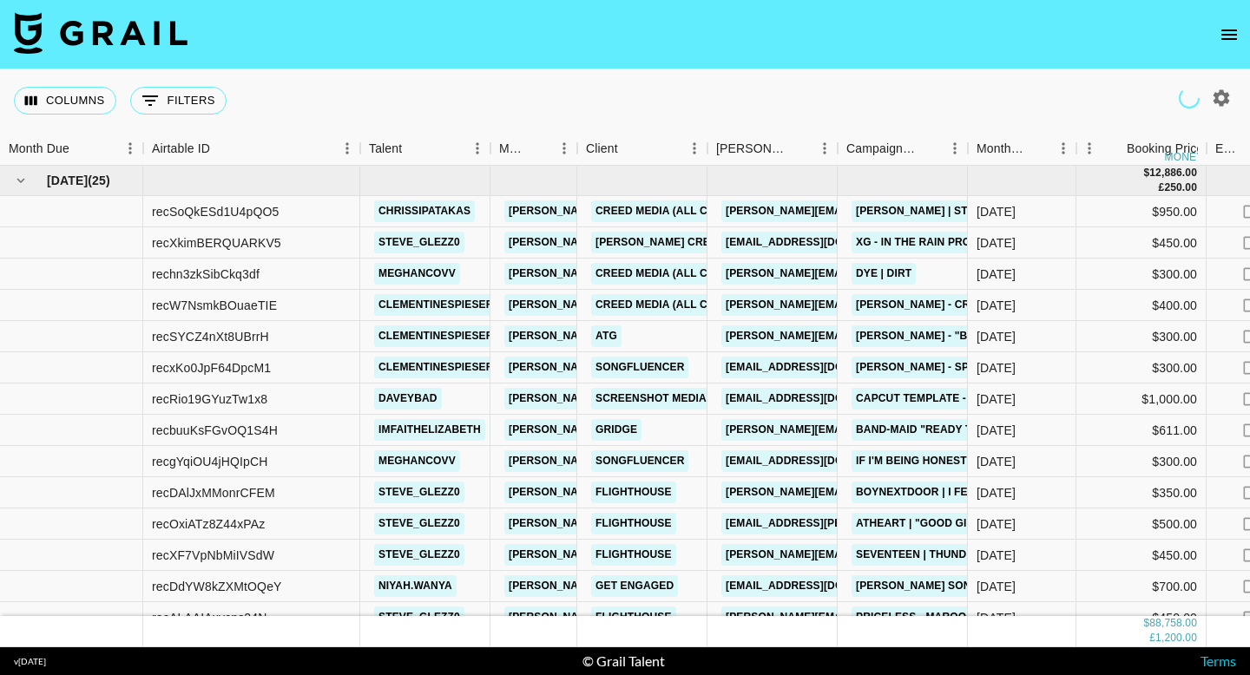
click at [1223, 96] on icon "button" at bounding box center [1221, 98] width 21 height 21
select select "May '25"
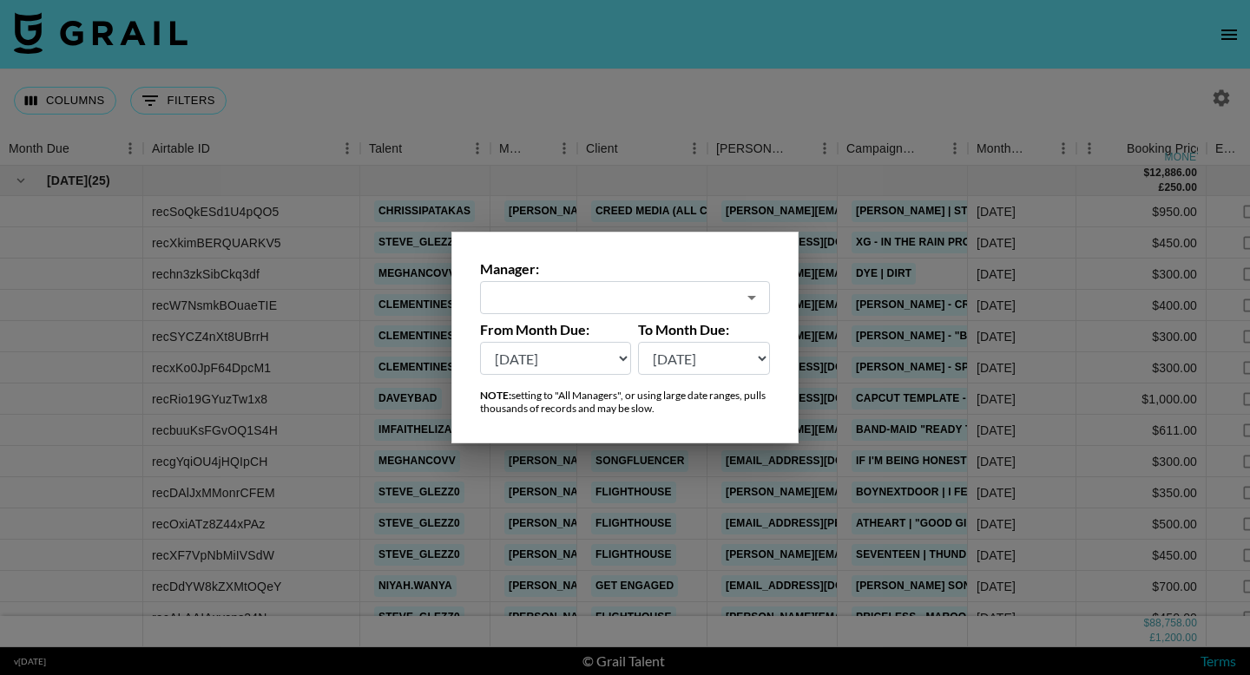
type input "[PERSON_NAME][EMAIL_ADDRESS][DOMAIN_NAME]"
click at [567, 358] on select "Aug '26 Jul '26 Jun '26 May '26 Apr '26 Mar '26 Feb '26 Jan '26 Dec '25 Nov '25…" at bounding box center [555, 358] width 151 height 33
select select "Jul '25"
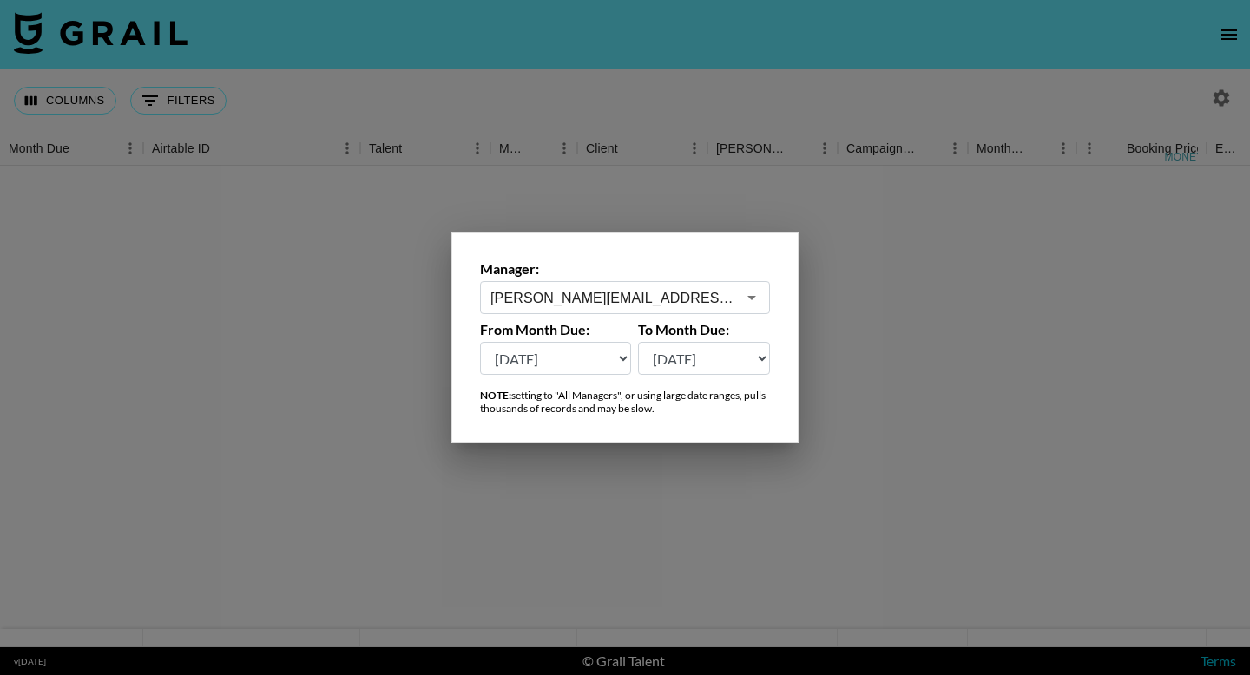
click at [543, 363] on select "Aug '26 Jul '26 Jun '26 May '26 Apr '26 Mar '26 Feb '26 Jan '26 Dec '25 Nov '25…" at bounding box center [555, 358] width 151 height 33
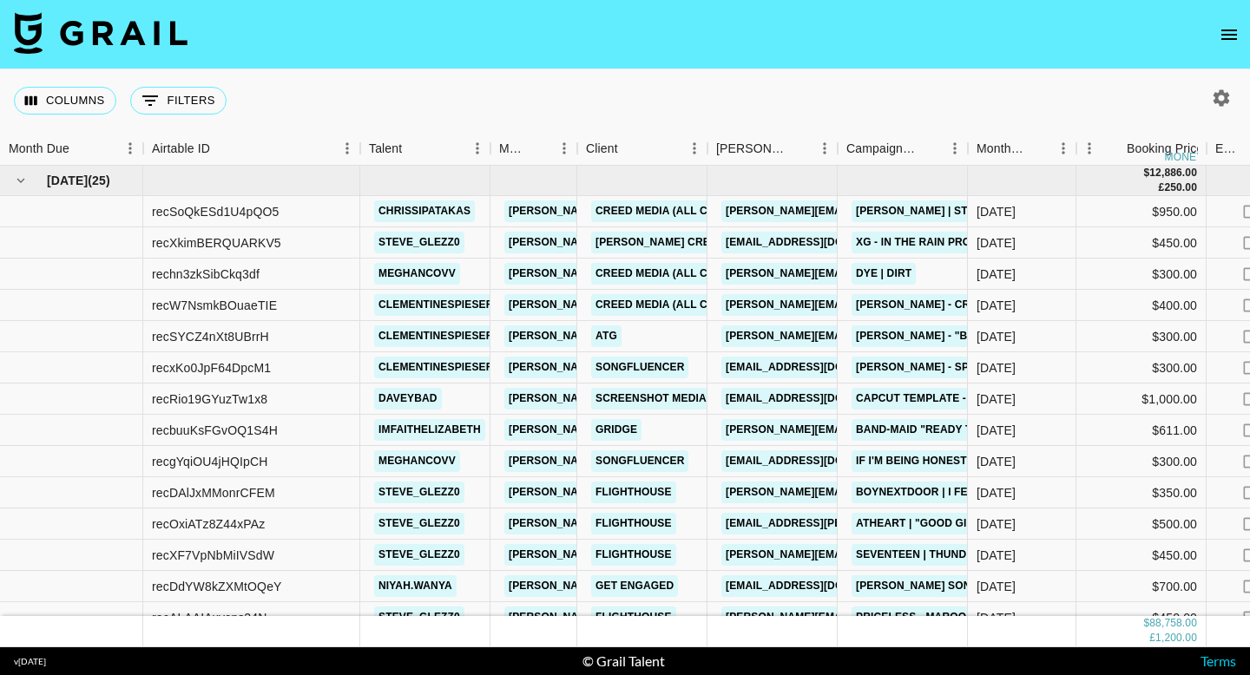
click at [1217, 96] on icon "button" at bounding box center [1221, 97] width 16 height 16
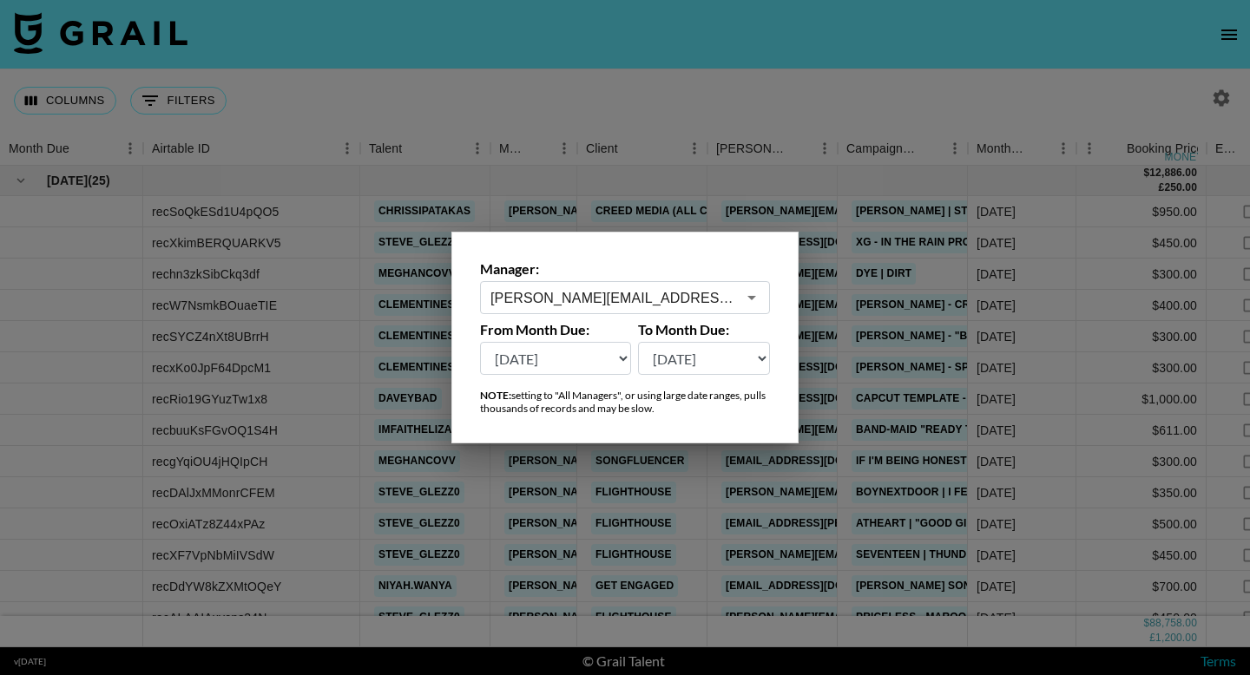
click at [561, 355] on select "[DATE] [DATE] '[DATE] May '[DATE] Mar '[DATE] Jan '[DATE] Nov '[DATE] Sep '[DAT…" at bounding box center [555, 358] width 151 height 33
select select "[DATE]"
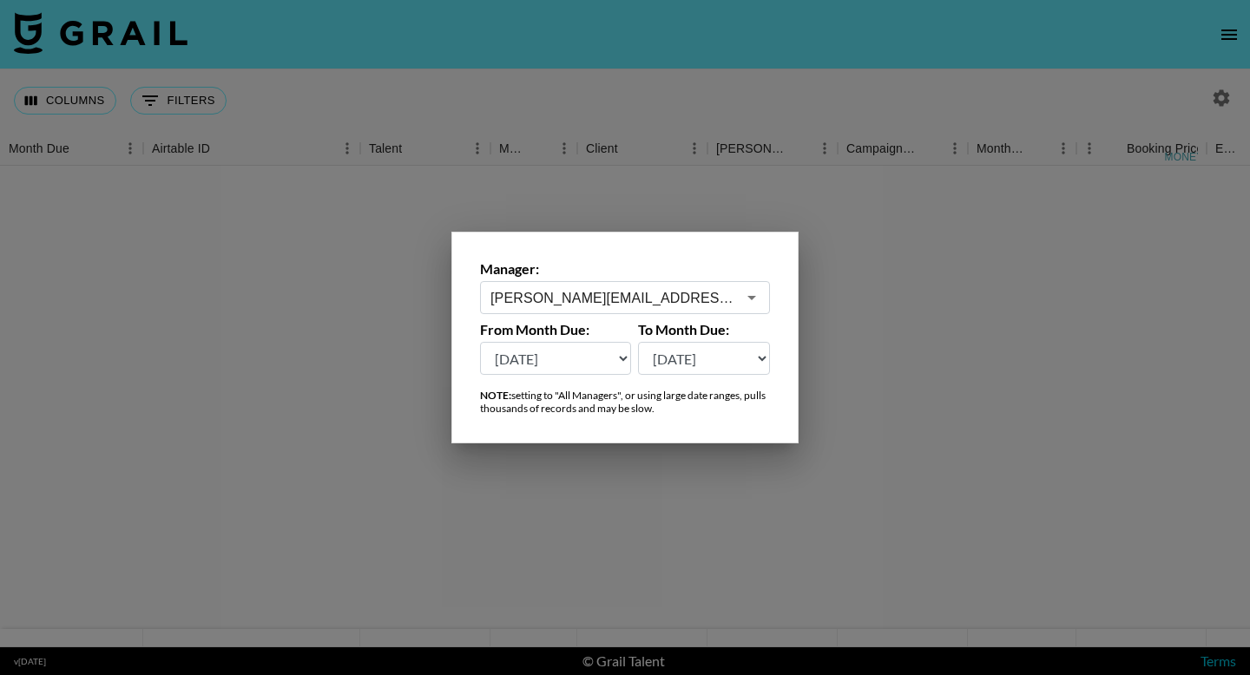
click at [575, 35] on div at bounding box center [625, 337] width 1250 height 675
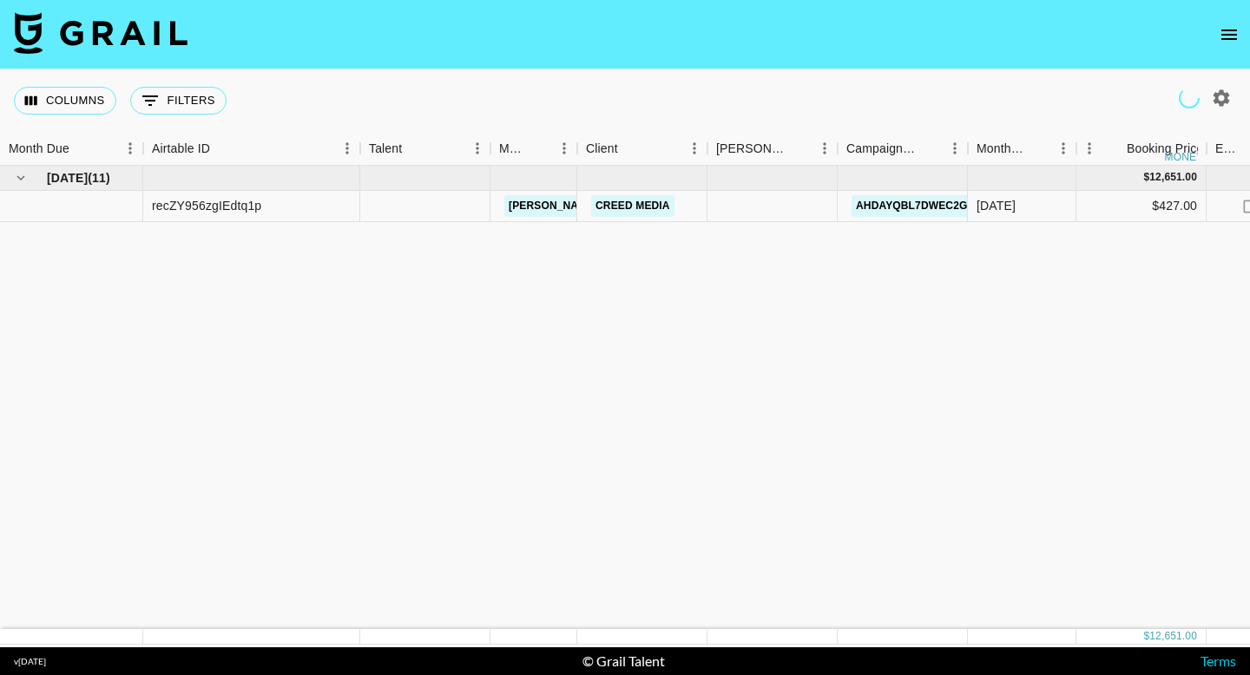
click at [544, 41] on nav at bounding box center [625, 34] width 1250 height 69
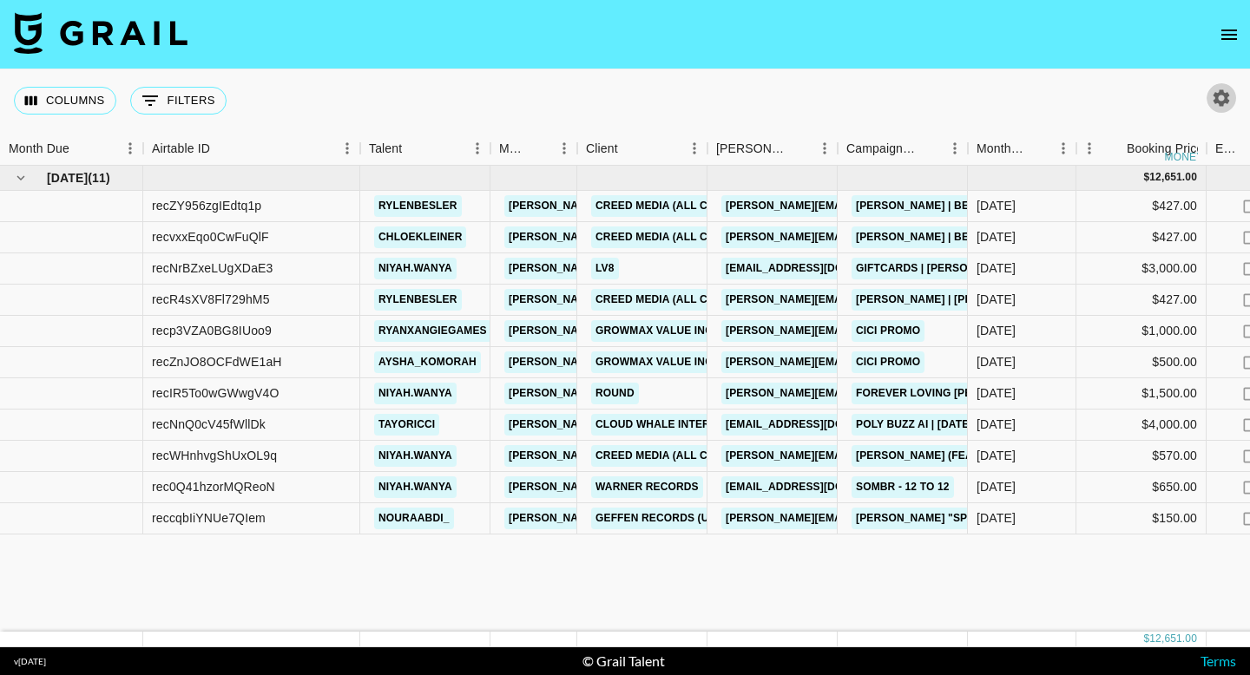
click at [1214, 99] on icon "button" at bounding box center [1221, 97] width 16 height 16
select select "Aug '25"
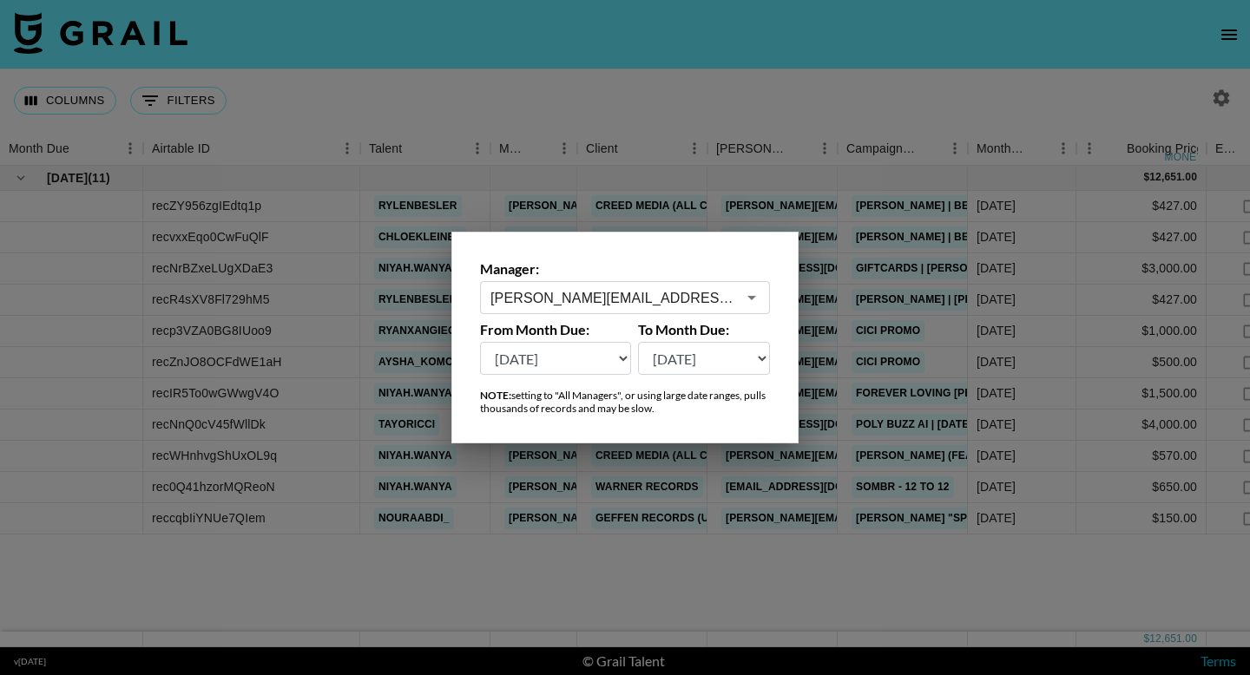
click at [566, 304] on input "joseph@grail-talent.com" at bounding box center [613, 298] width 246 height 20
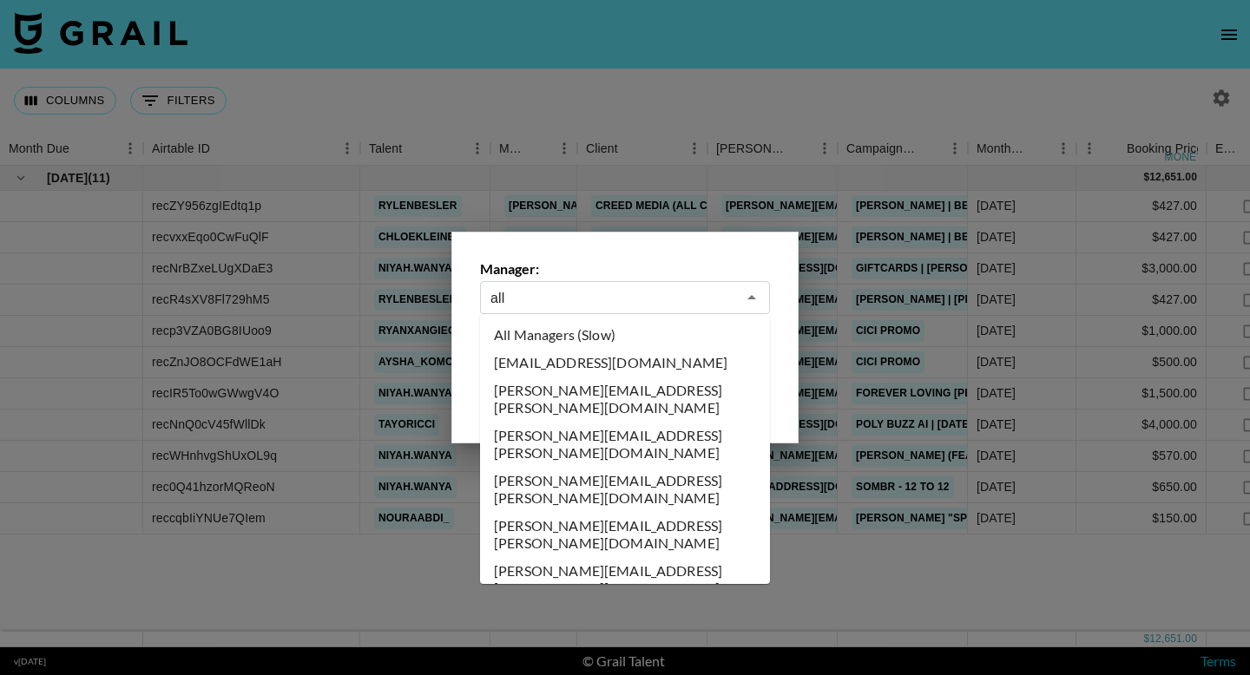
click at [552, 339] on li "All Managers (Slow)" at bounding box center [625, 335] width 290 height 28
type input "All Managers (Slow)"
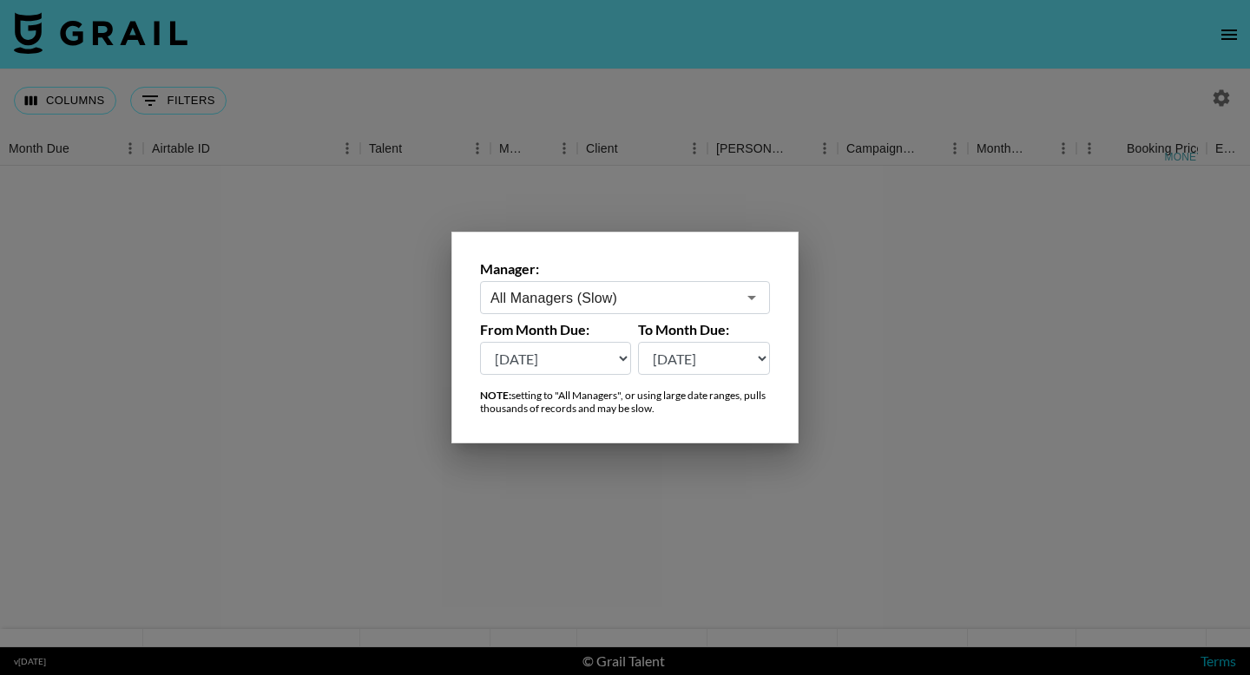
click at [503, 69] on div at bounding box center [625, 337] width 1250 height 675
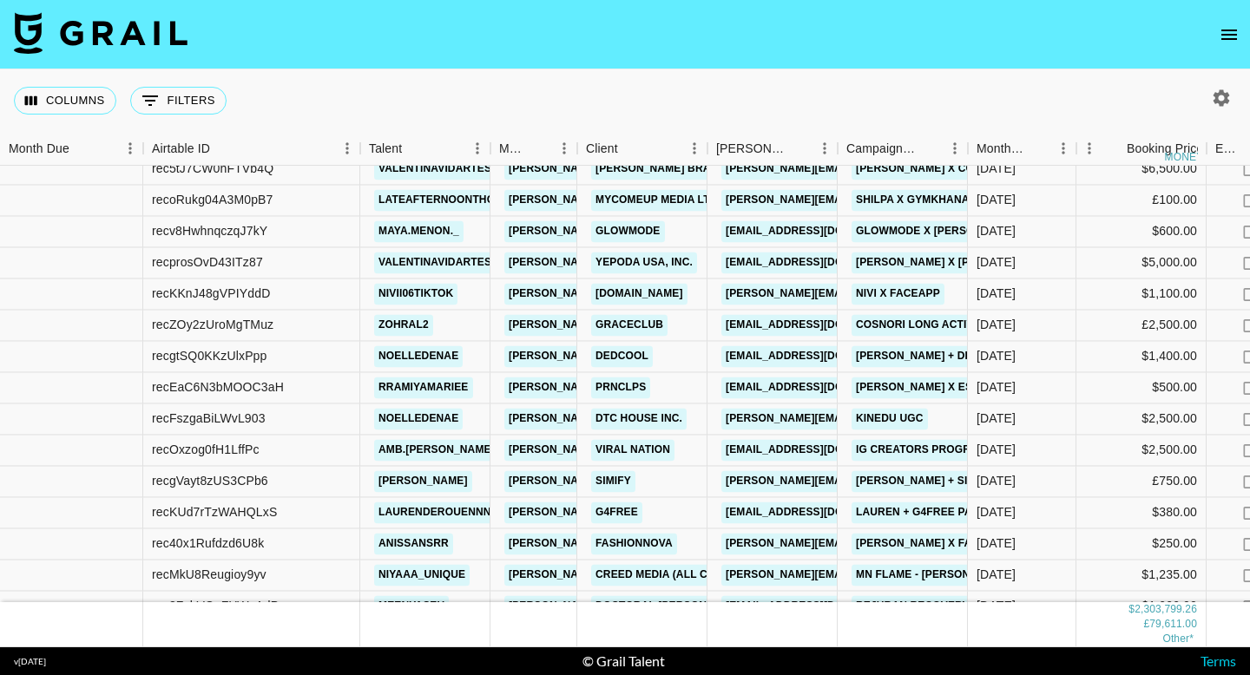
scroll to position [584, 0]
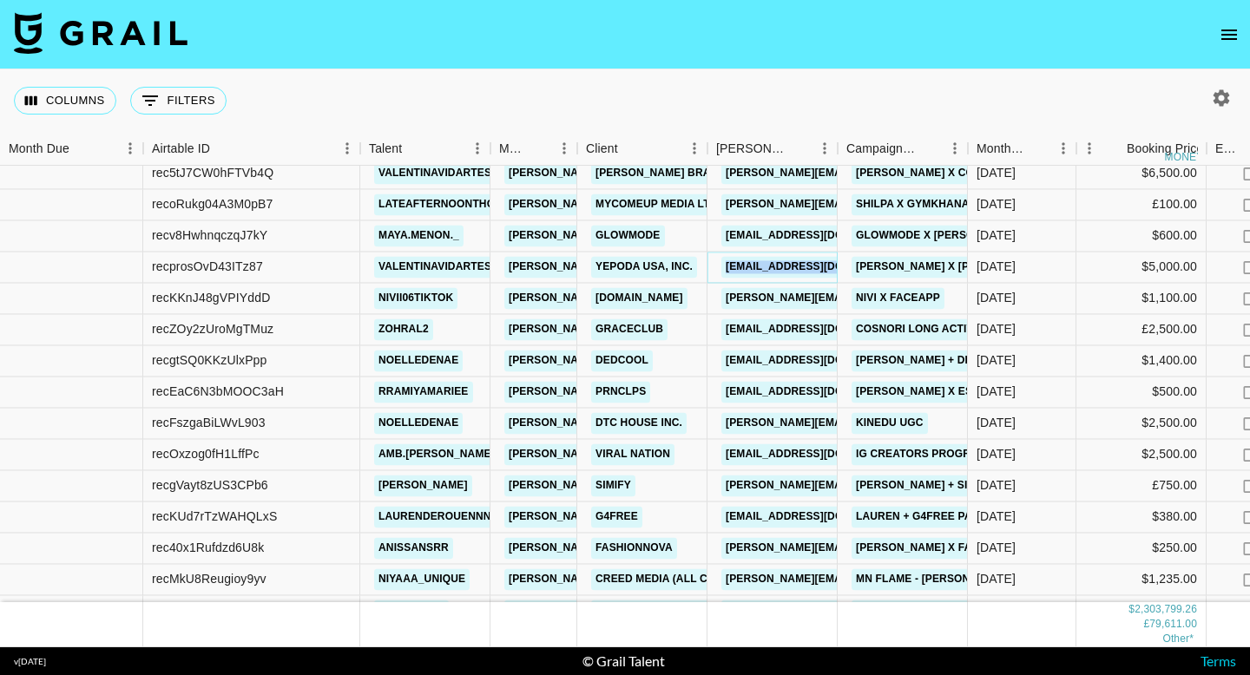
copy link "kayla.hill@yepoda.me"
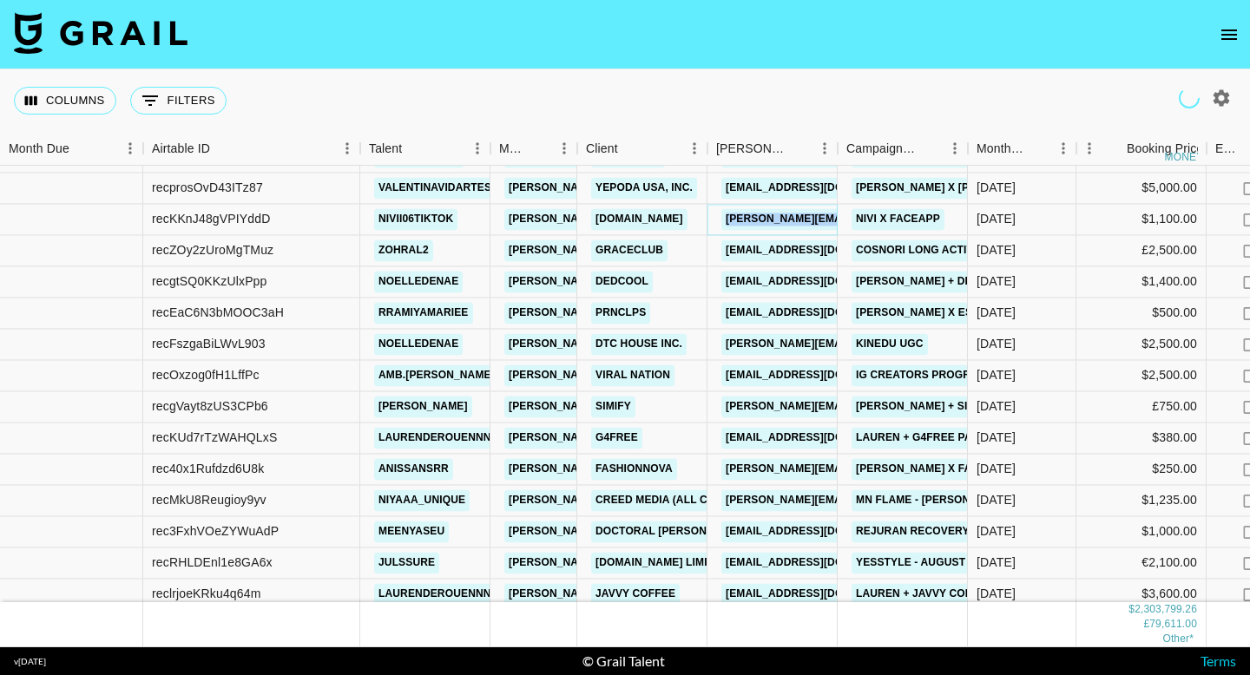
copy link "giuliana.morelli@tatam.digital"
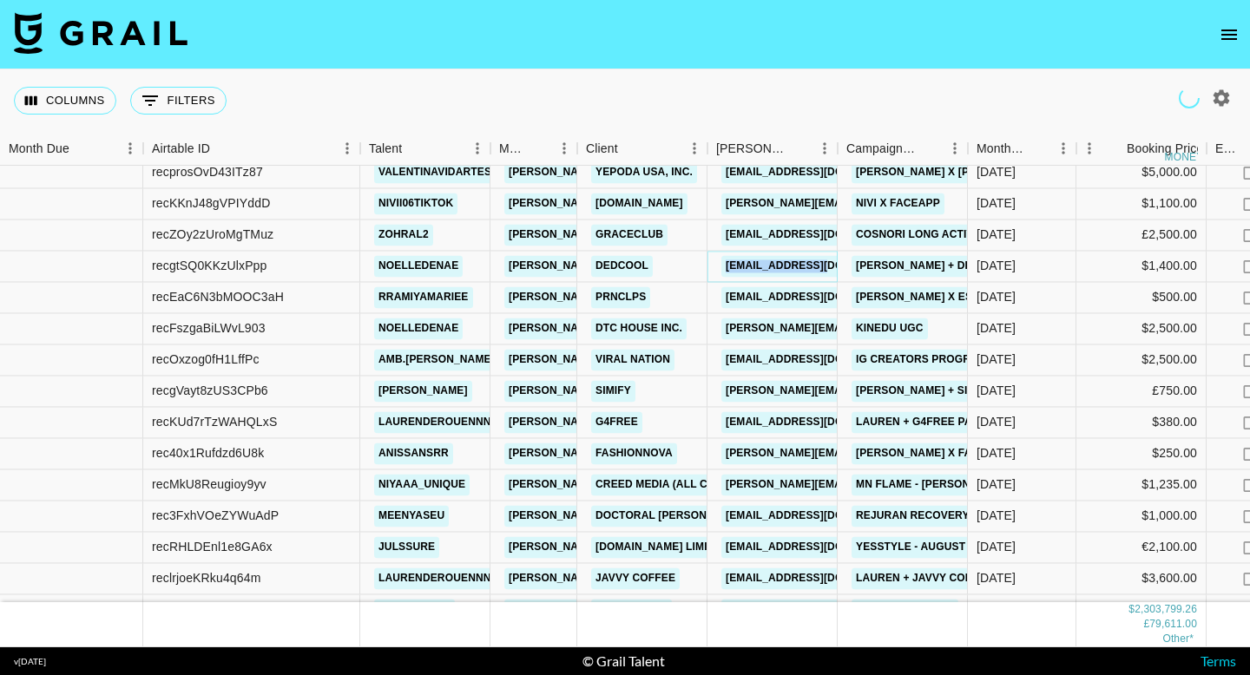
copy link "macy@dedcool.com"
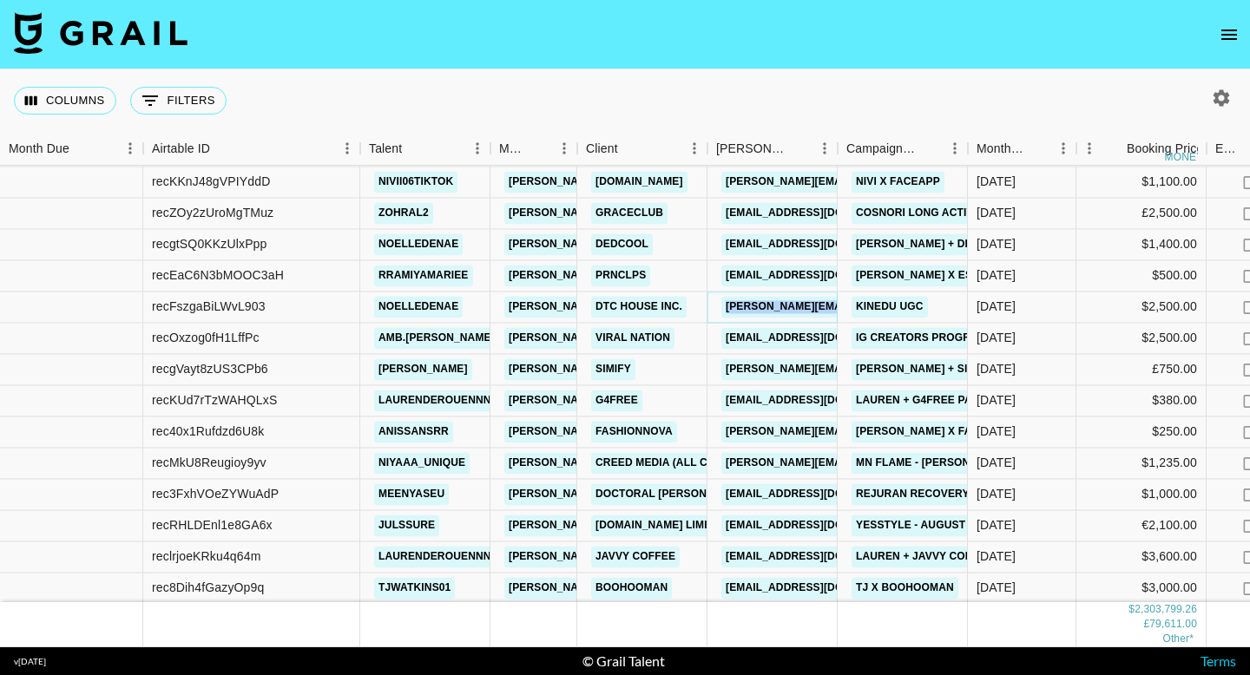
copy link "corey@thedtchouse.com"
